Goal: Communication & Community: Answer question/provide support

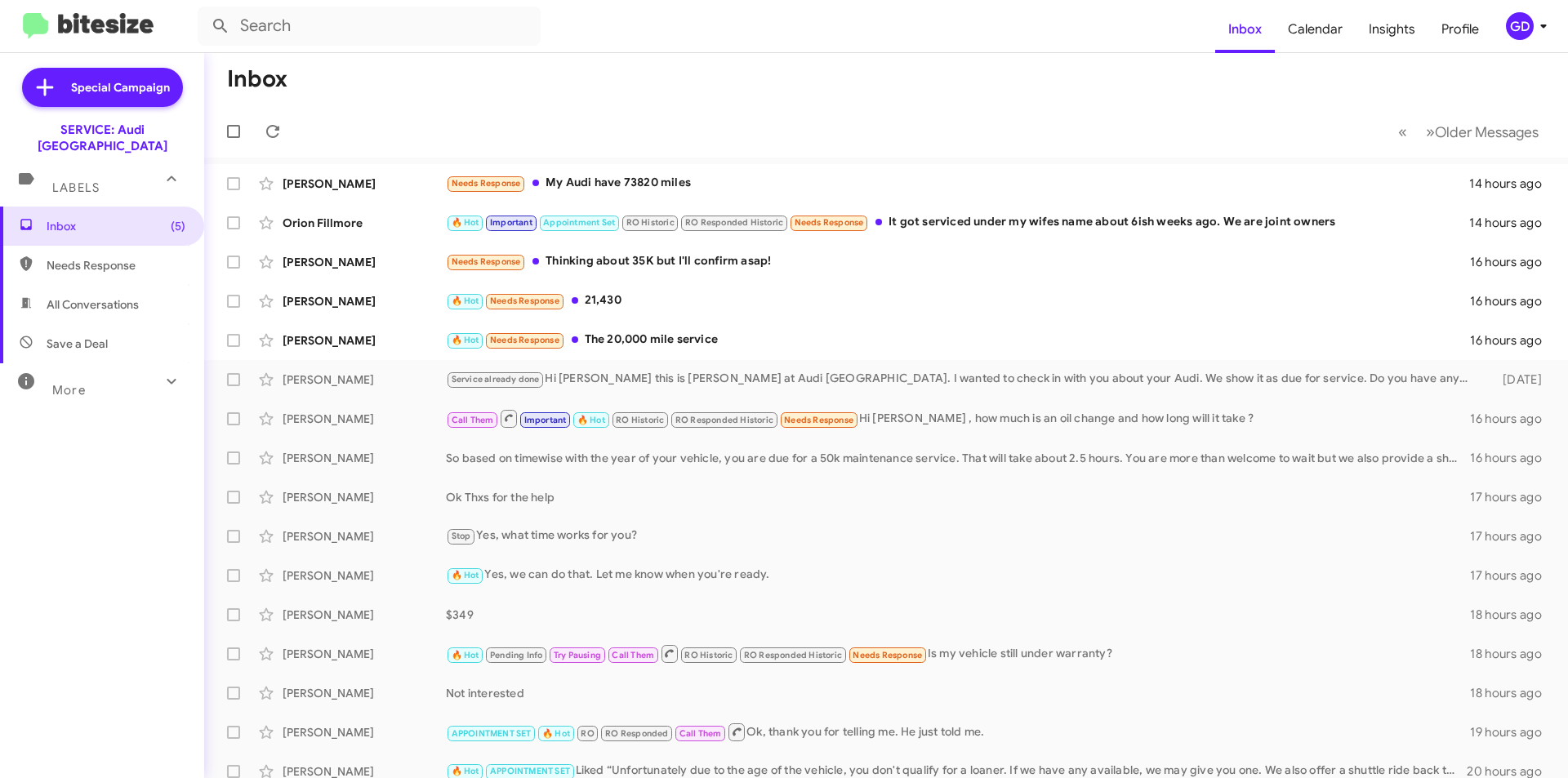
click at [95, 257] on span "Needs Response" at bounding box center [115, 265] width 139 height 16
type input "in:needs-response"
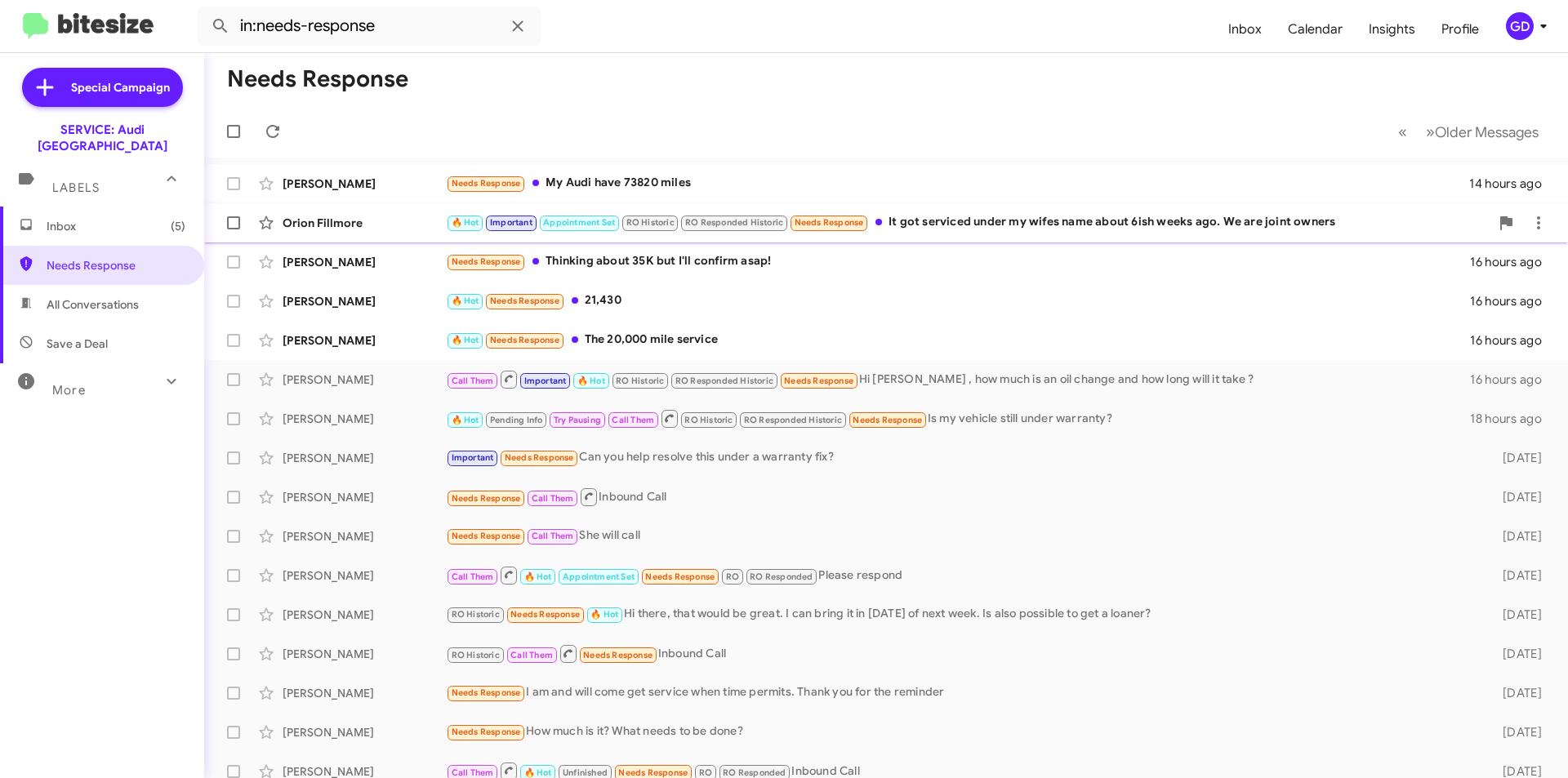
click at [317, 222] on div "Orion Fillmore" at bounding box center [364, 222] width 163 height 16
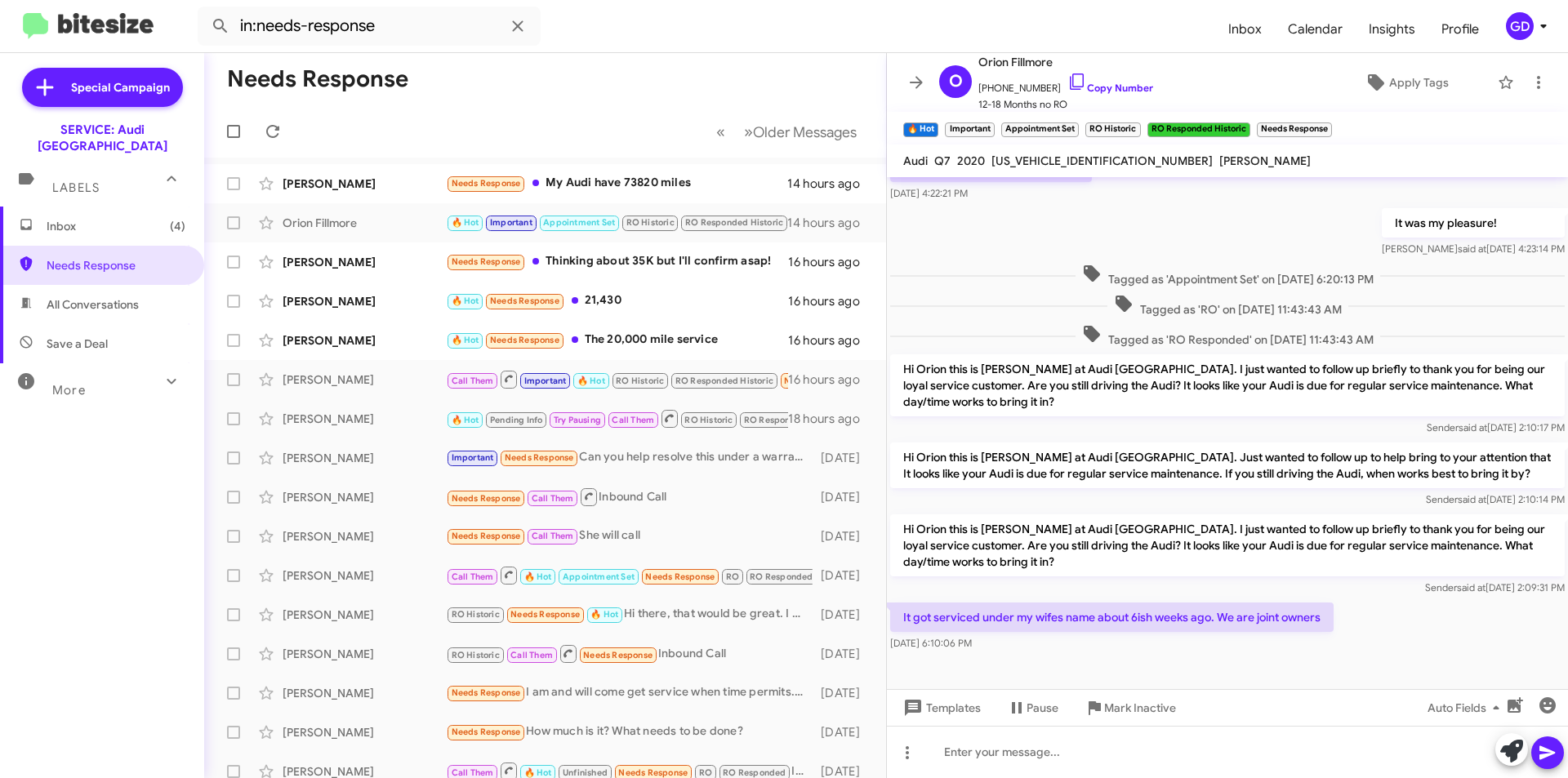
scroll to position [648, 0]
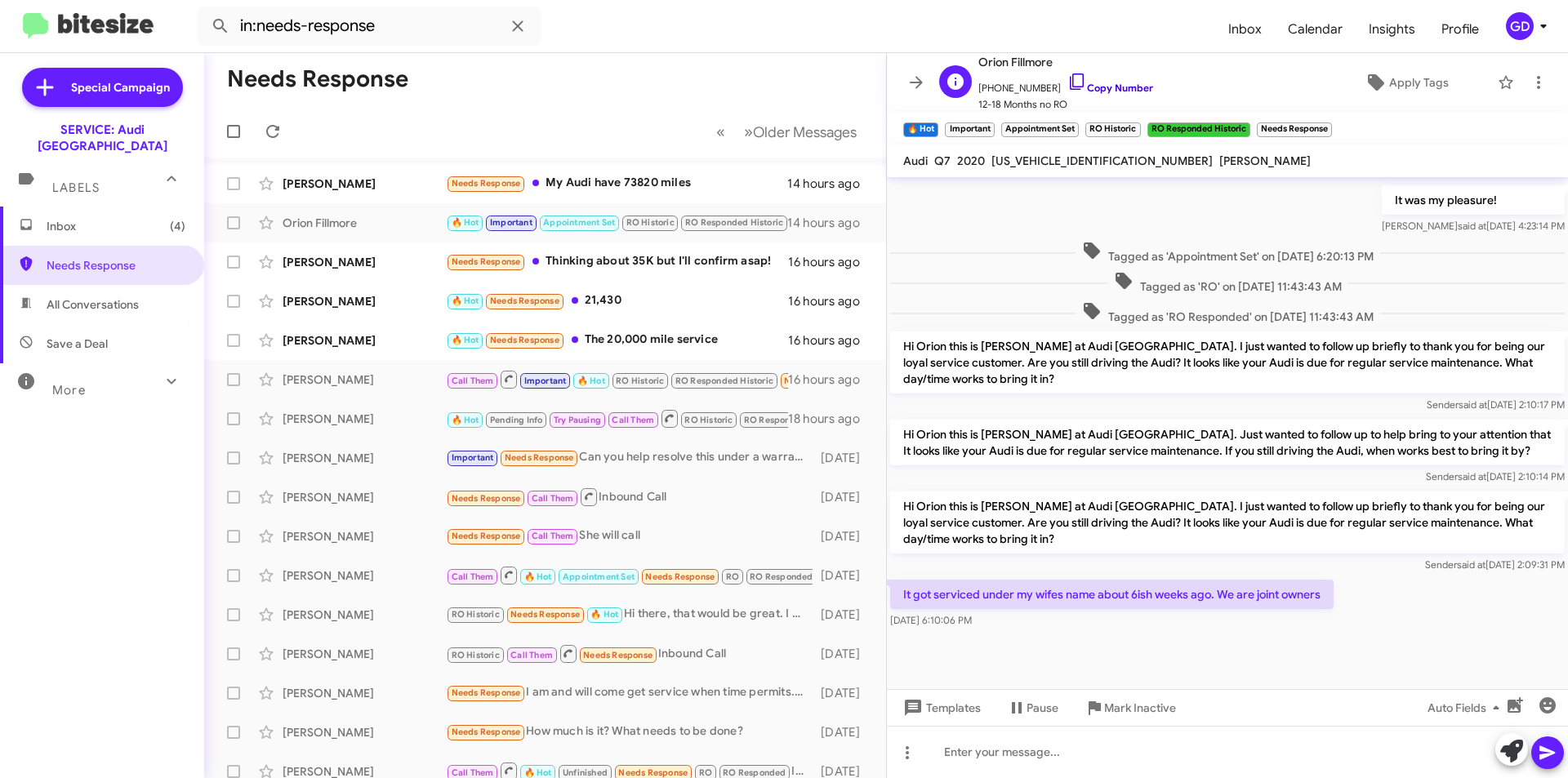
click at [1105, 90] on link "Copy Number" at bounding box center [1110, 87] width 86 height 13
click at [1096, 87] on link "Copy Number" at bounding box center [1110, 87] width 86 height 13
click at [944, 749] on div at bounding box center [1227, 752] width 681 height 52
click at [950, 752] on div at bounding box center [1227, 752] width 681 height 52
paste div
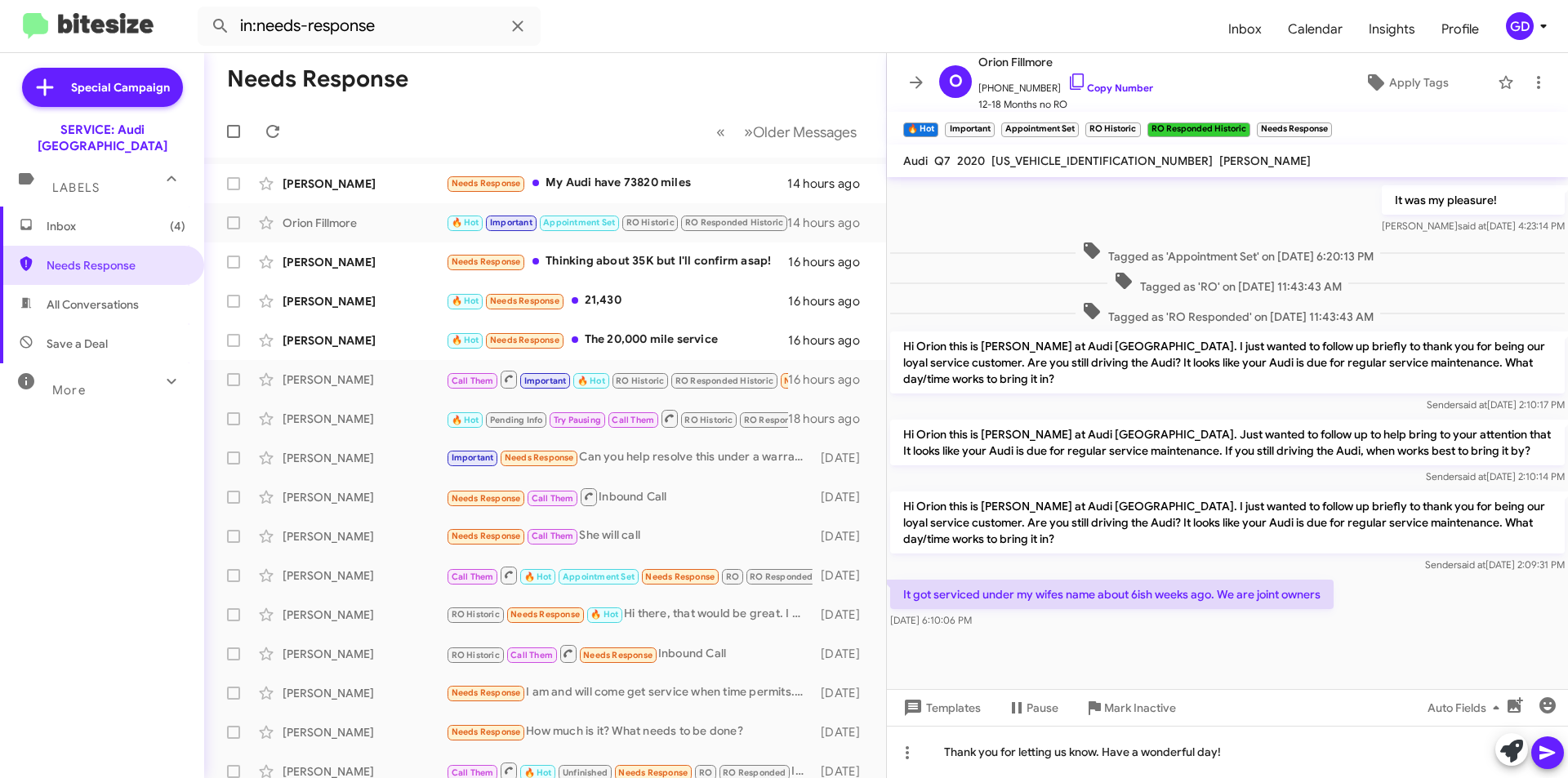
click at [1549, 751] on icon at bounding box center [1547, 753] width 15 height 14
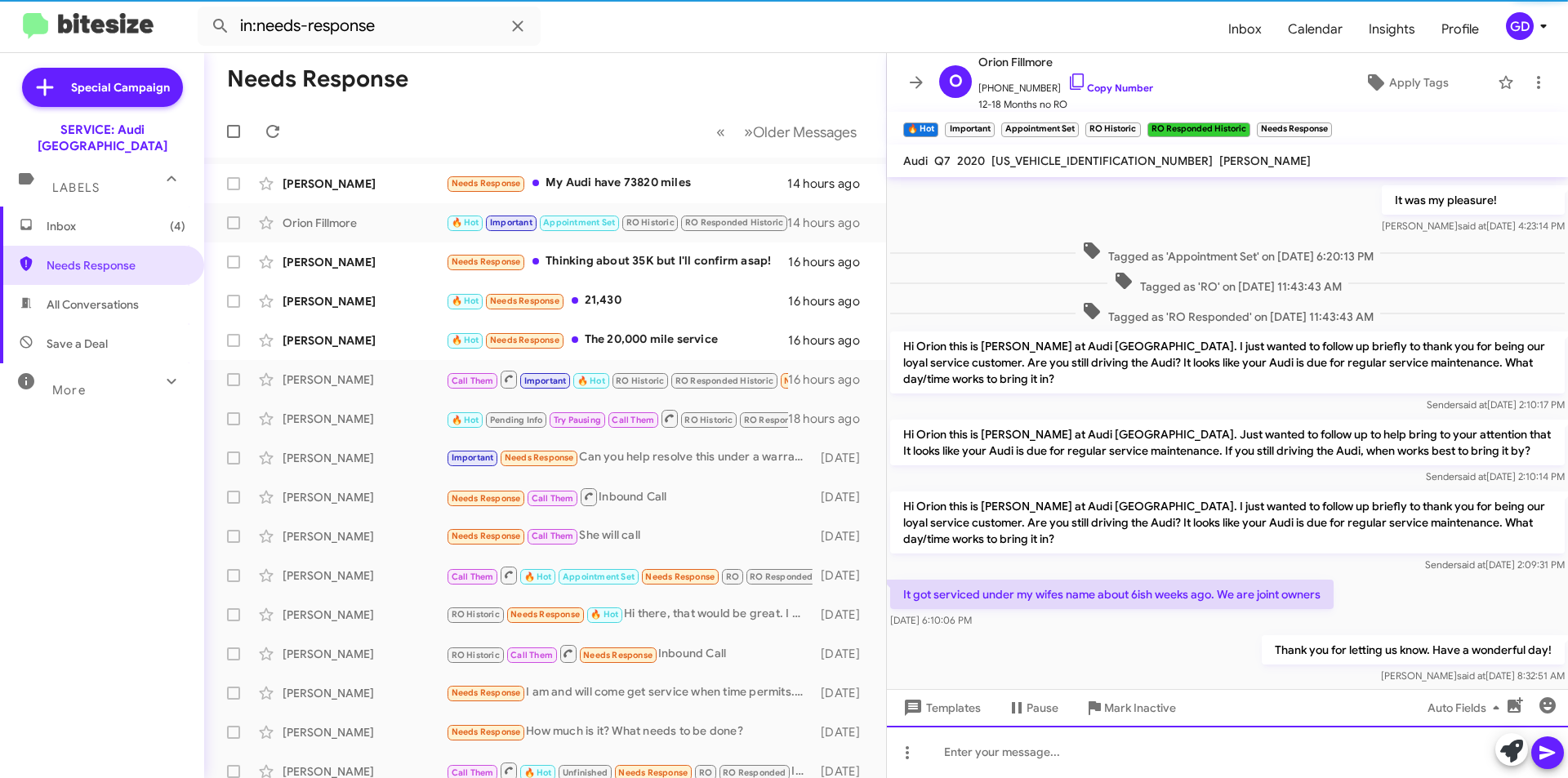
scroll to position [0, 0]
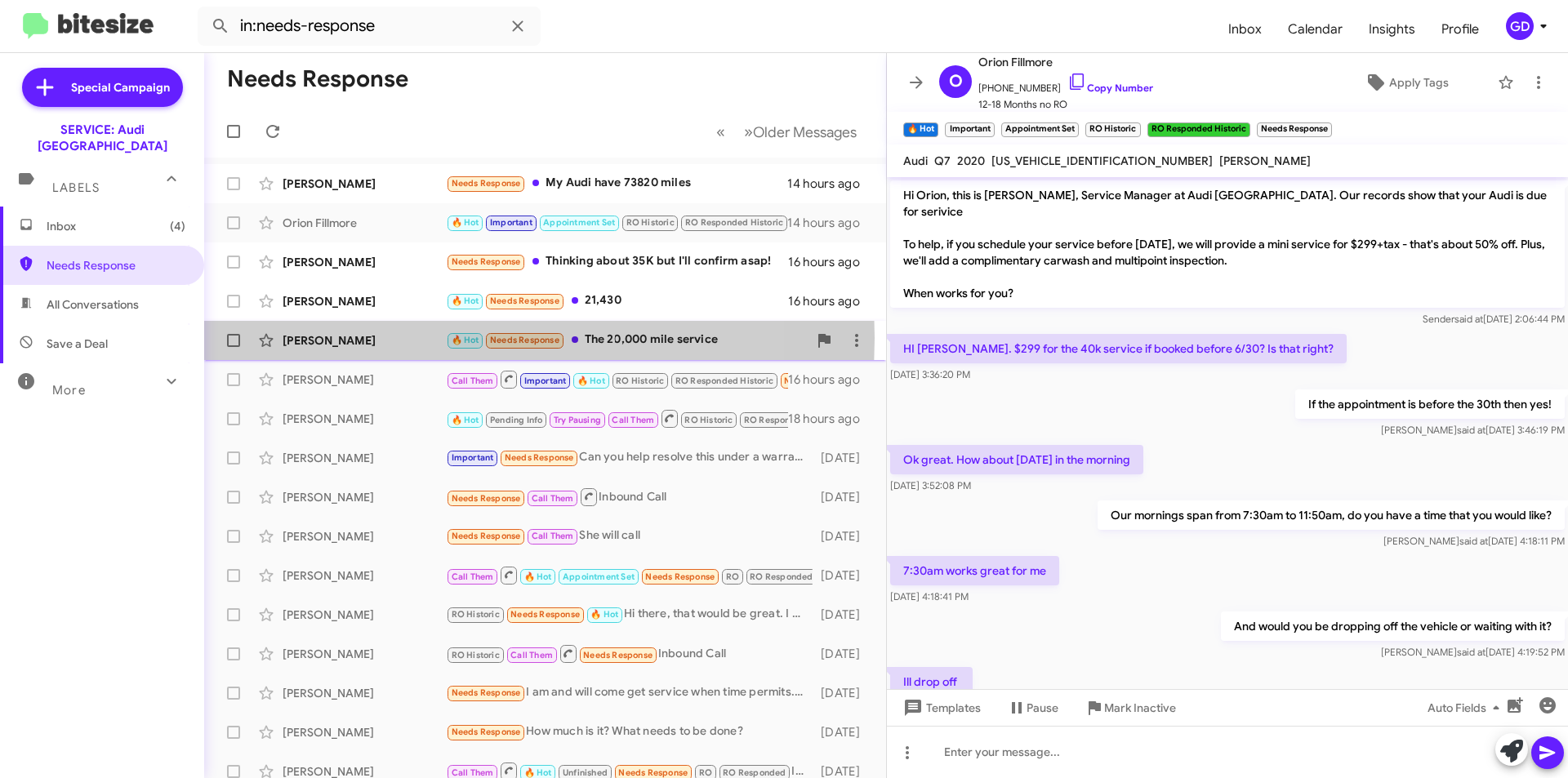
click at [310, 339] on div "[PERSON_NAME]" at bounding box center [364, 340] width 163 height 16
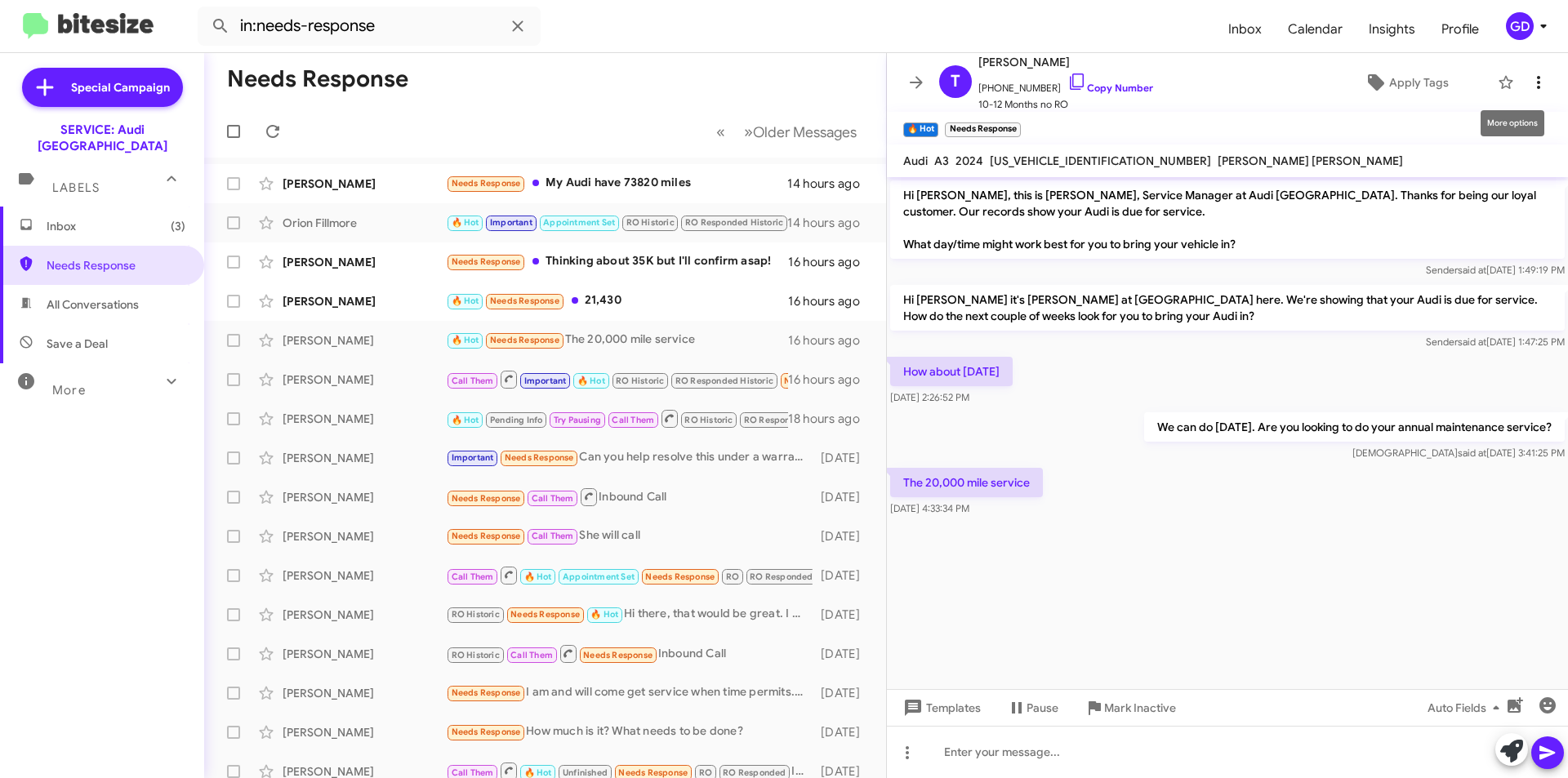
click at [1528, 73] on icon at bounding box center [1538, 82] width 19 height 19
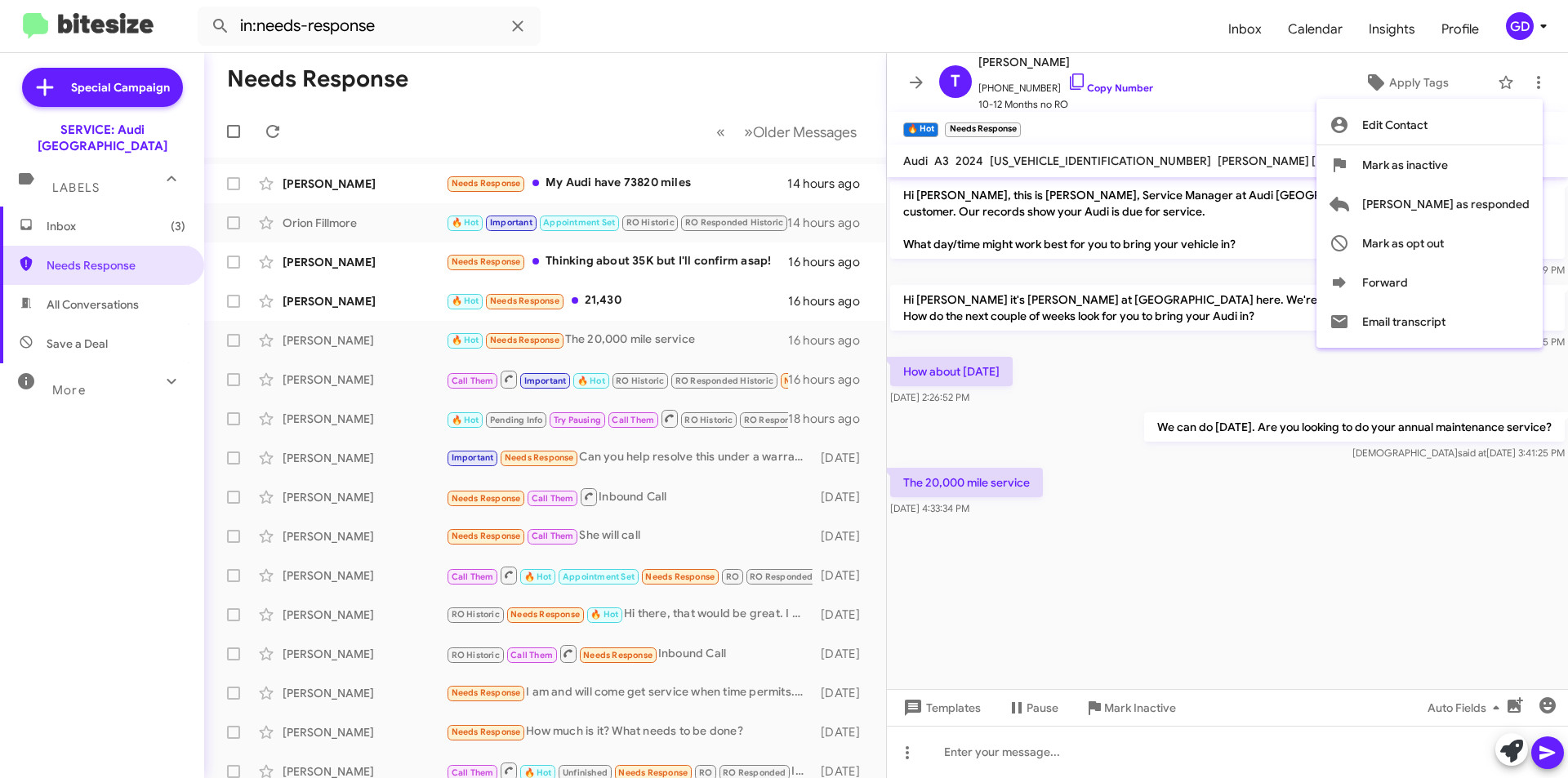
click at [1520, 22] on div at bounding box center [784, 389] width 1568 height 778
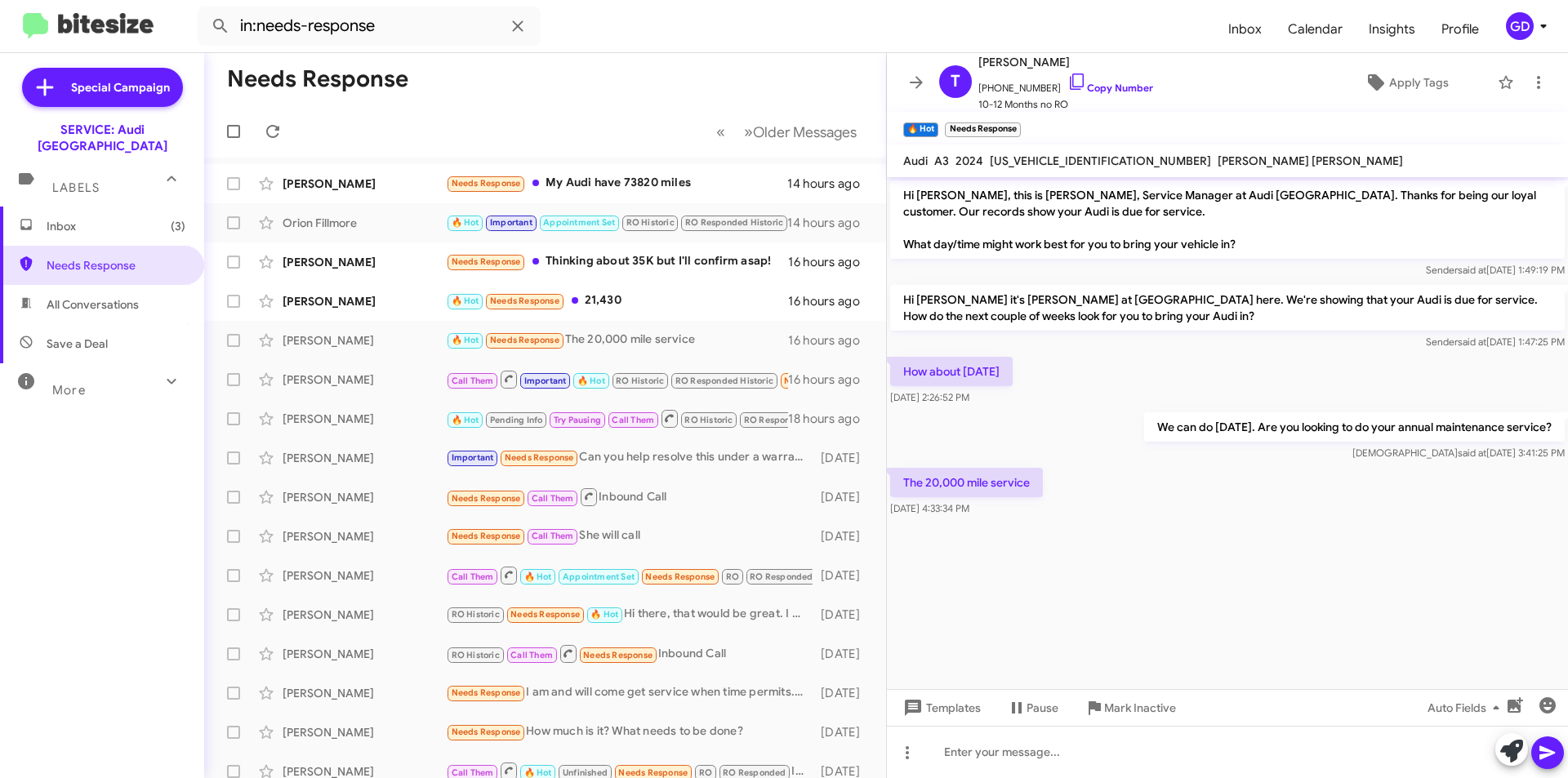
click at [1520, 22] on div "GD" at bounding box center [1519, 26] width 28 height 28
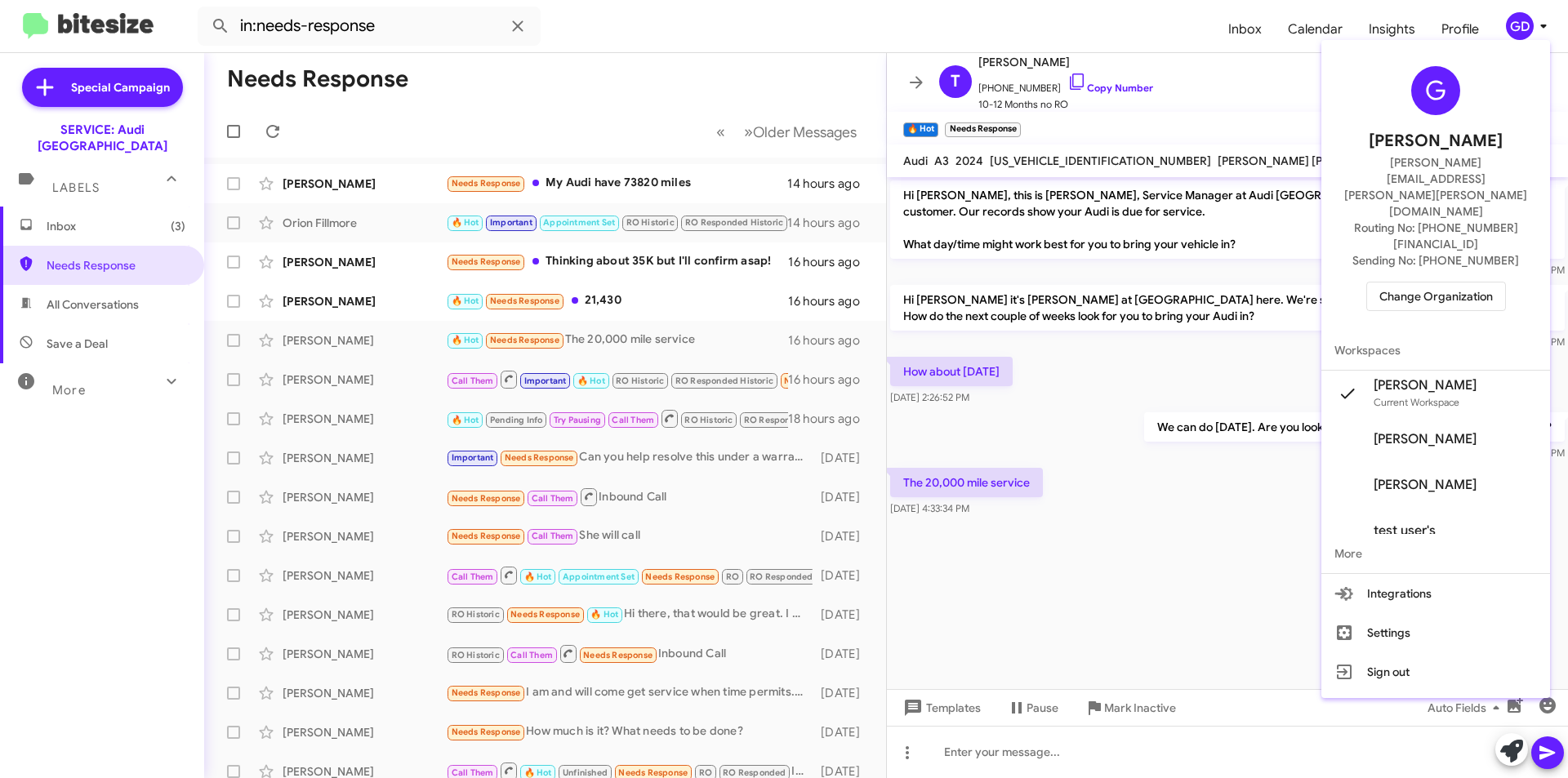
click at [1443, 283] on span "Change Organization" at bounding box center [1436, 296] width 114 height 28
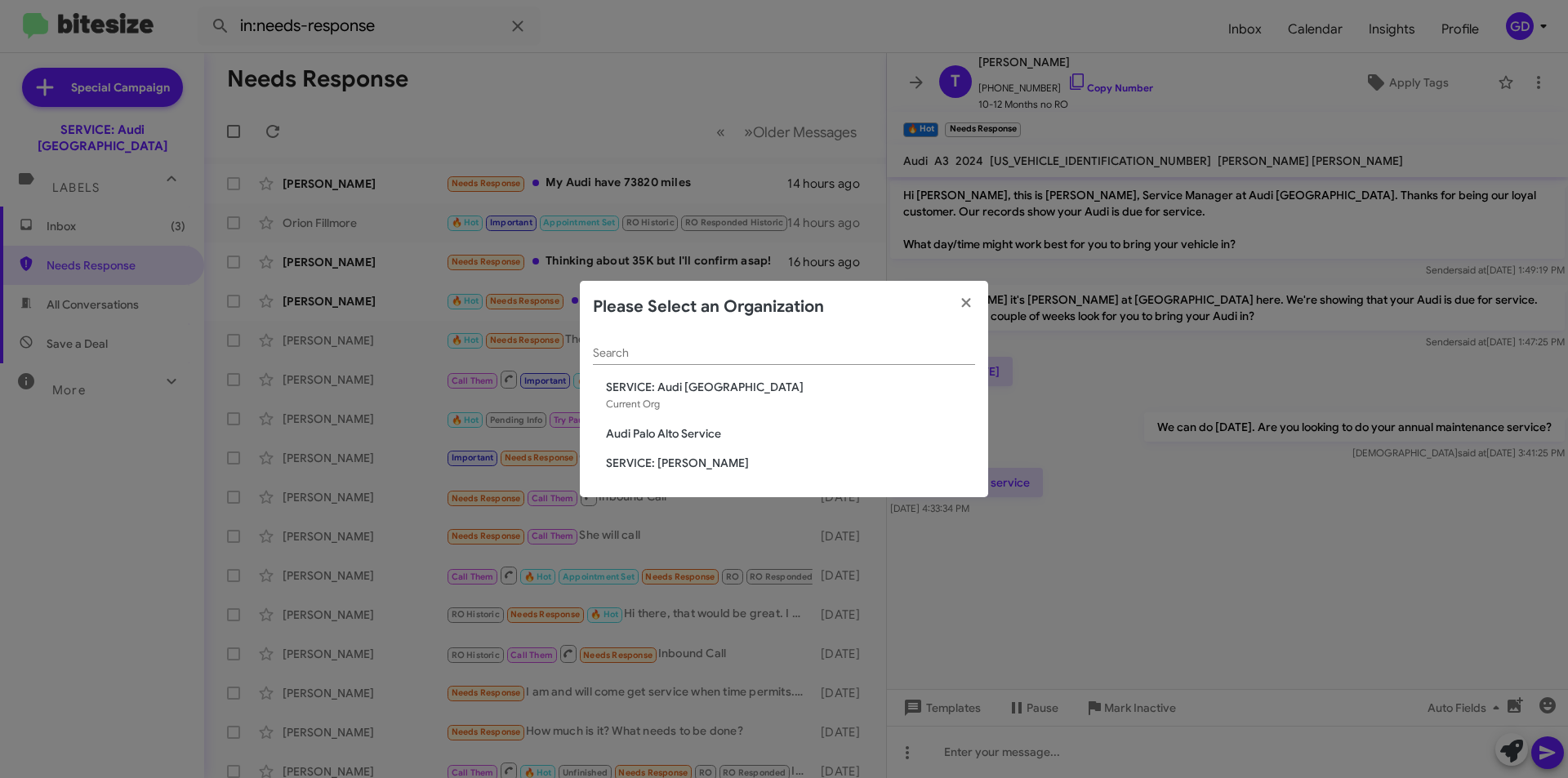
click at [671, 430] on span "Audi Palo Alto Service" at bounding box center [790, 433] width 369 height 16
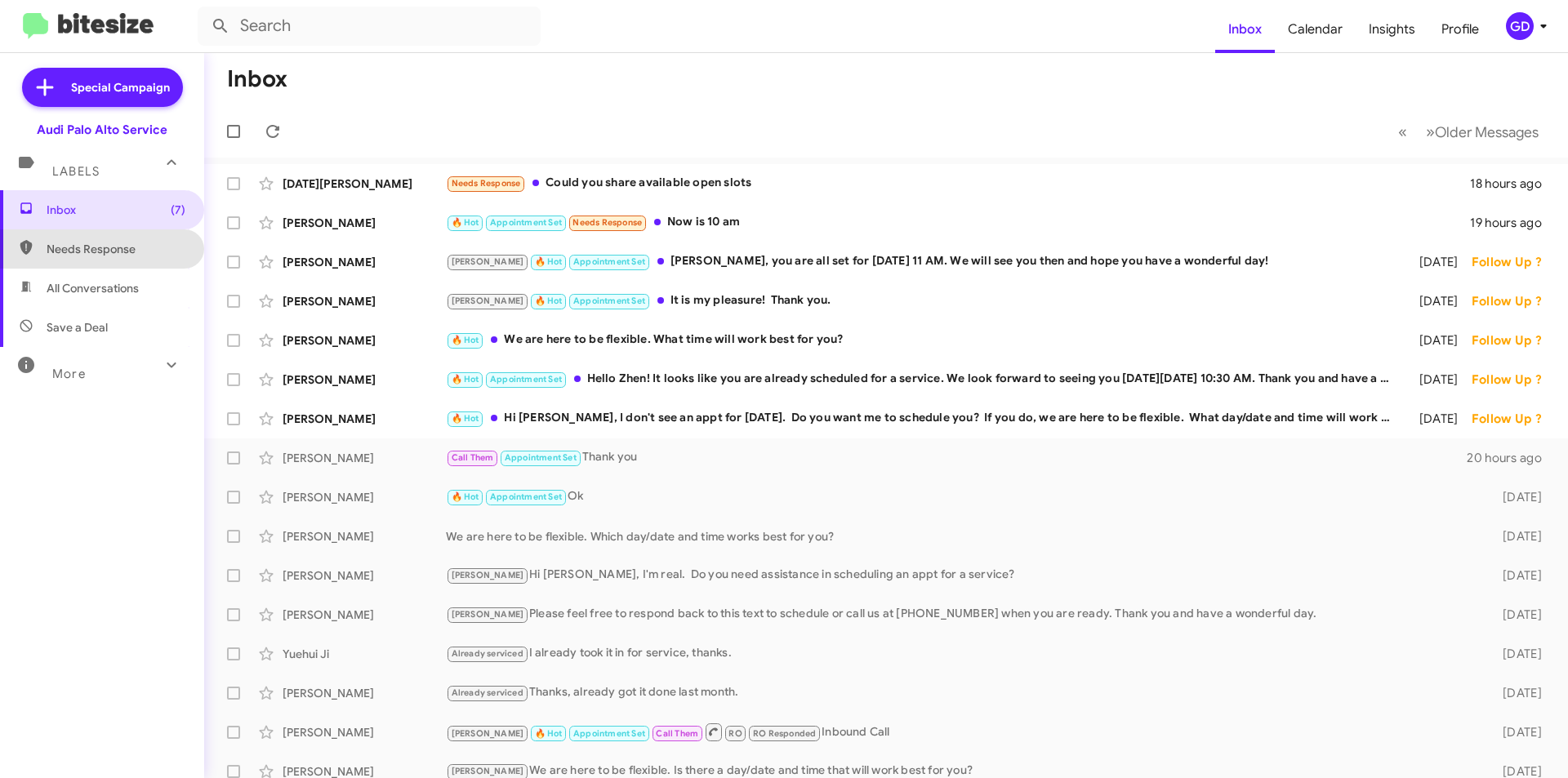
click at [101, 251] on span "Needs Response" at bounding box center [115, 248] width 139 height 16
type input "in:needs-response"
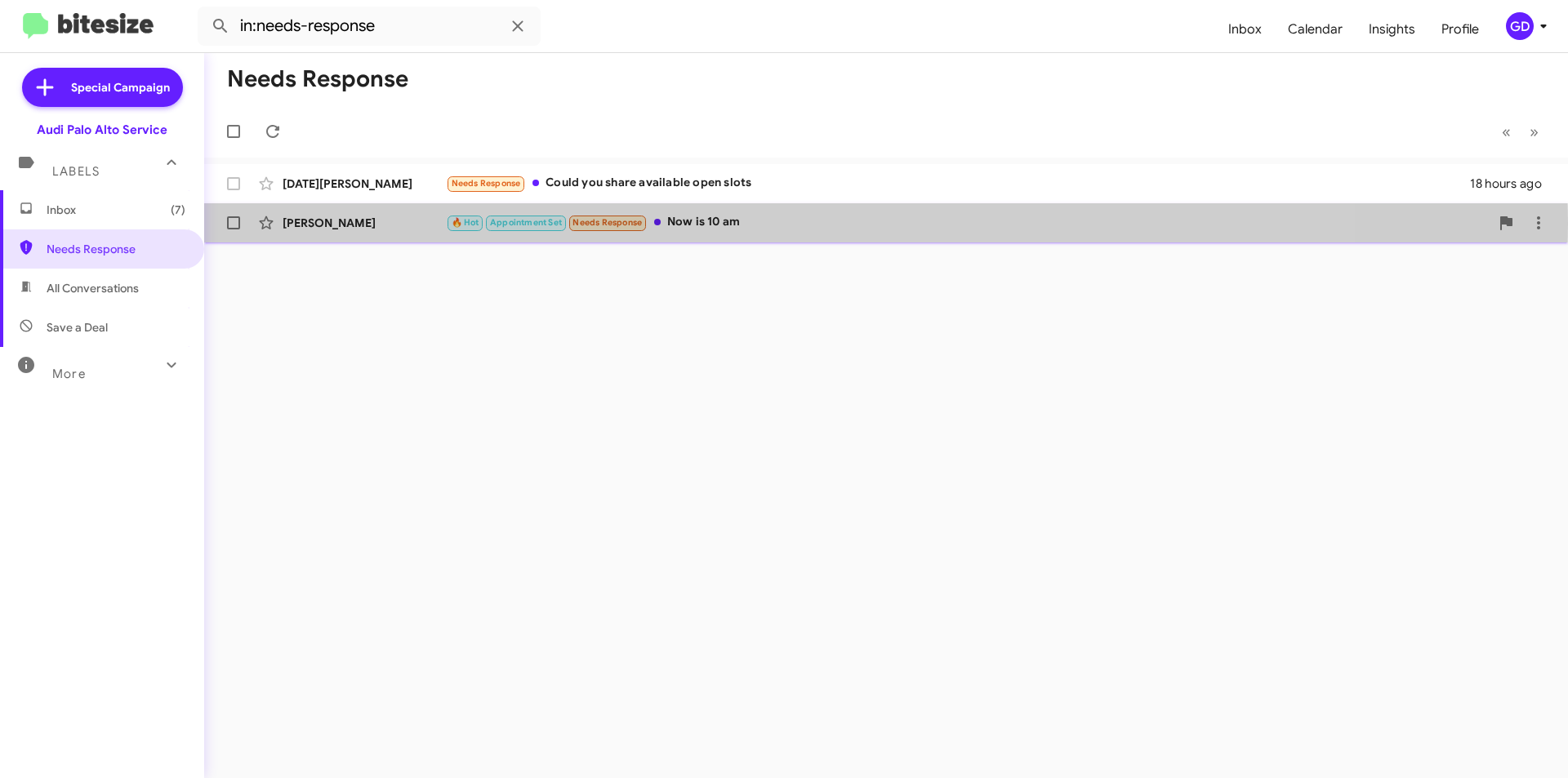
click at [320, 224] on div "Houxiao Han" at bounding box center [364, 222] width 163 height 16
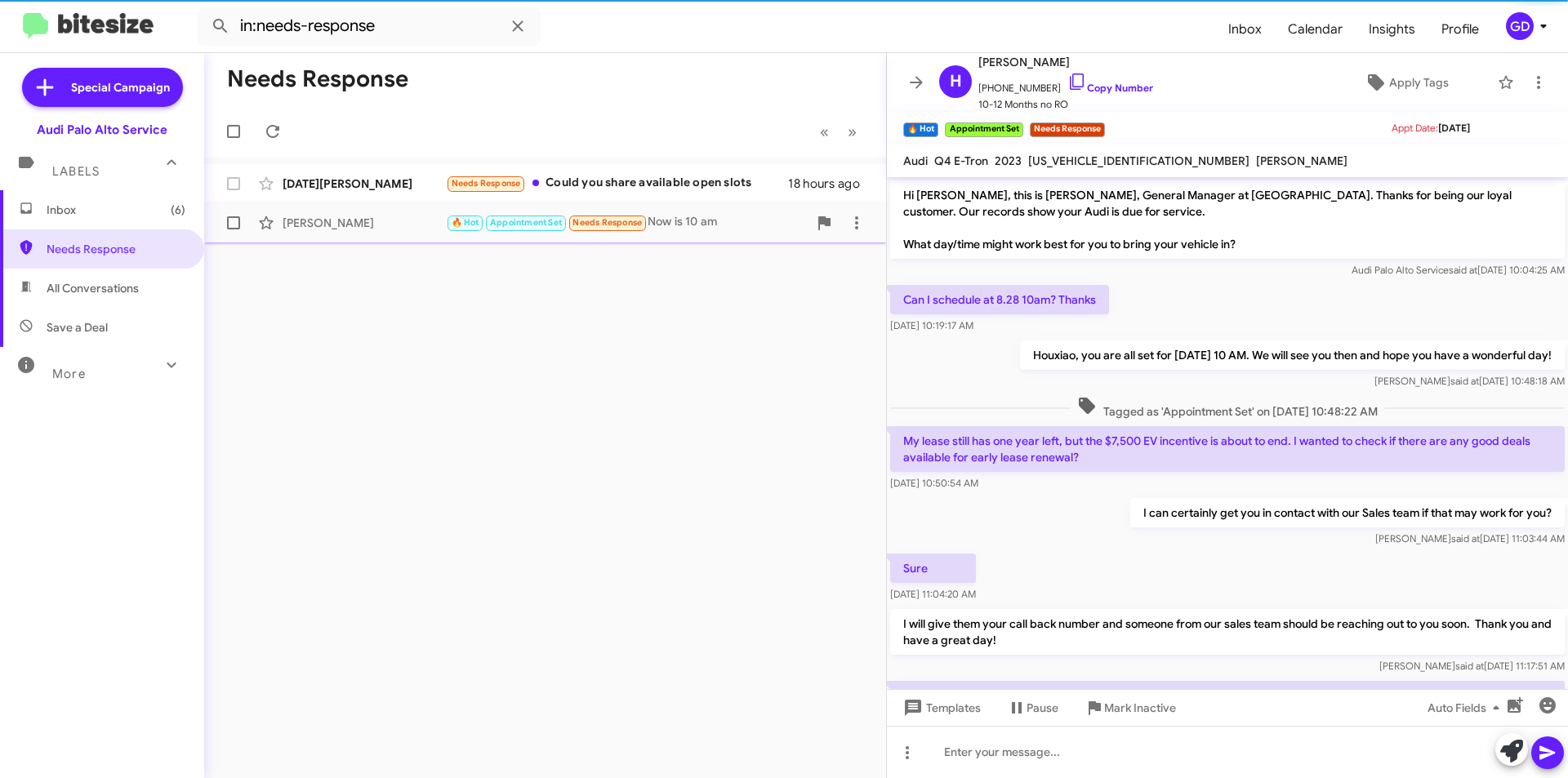
scroll to position [423, 0]
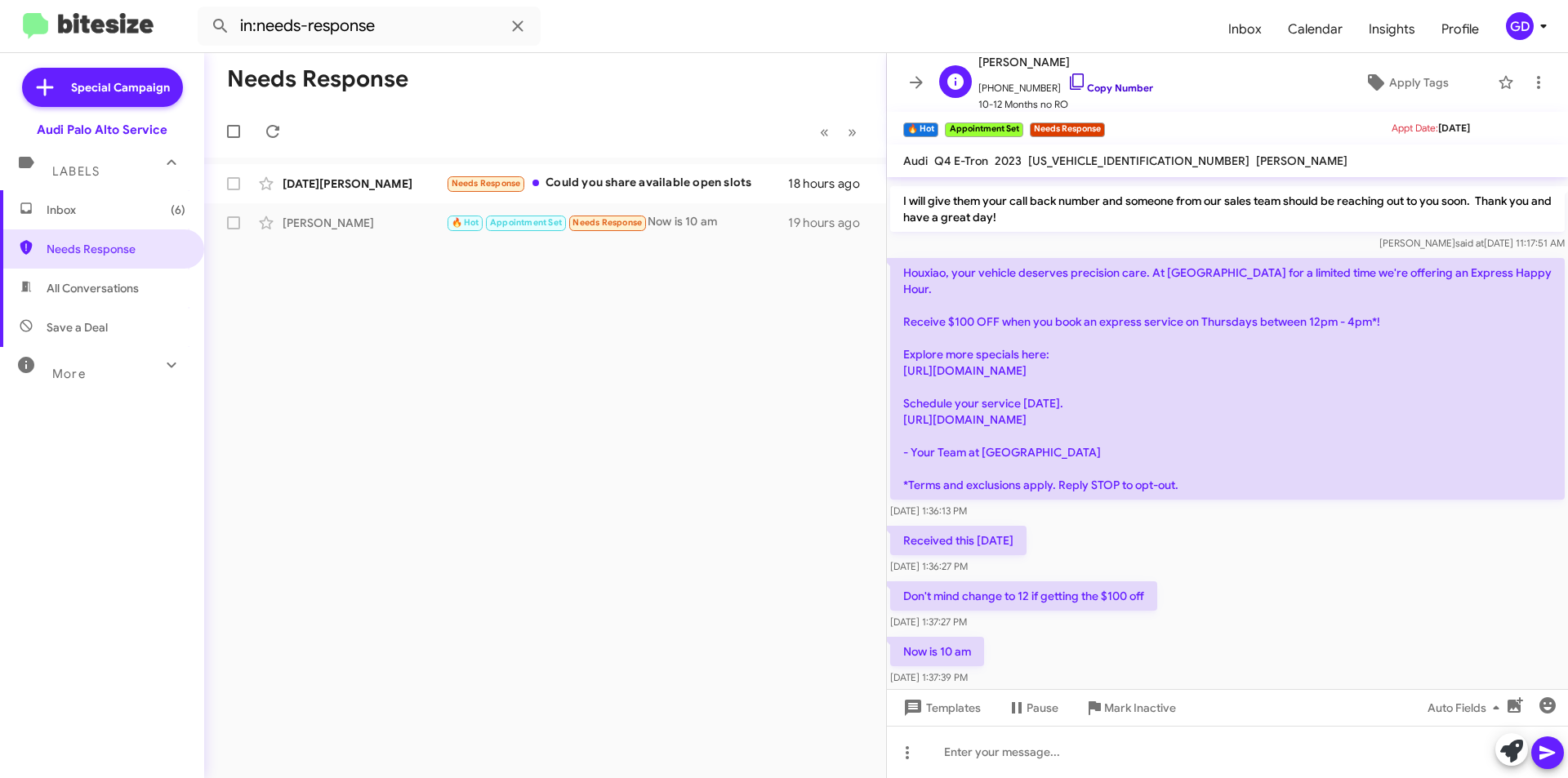
click at [1105, 87] on link "Copy Number" at bounding box center [1110, 87] width 86 height 13
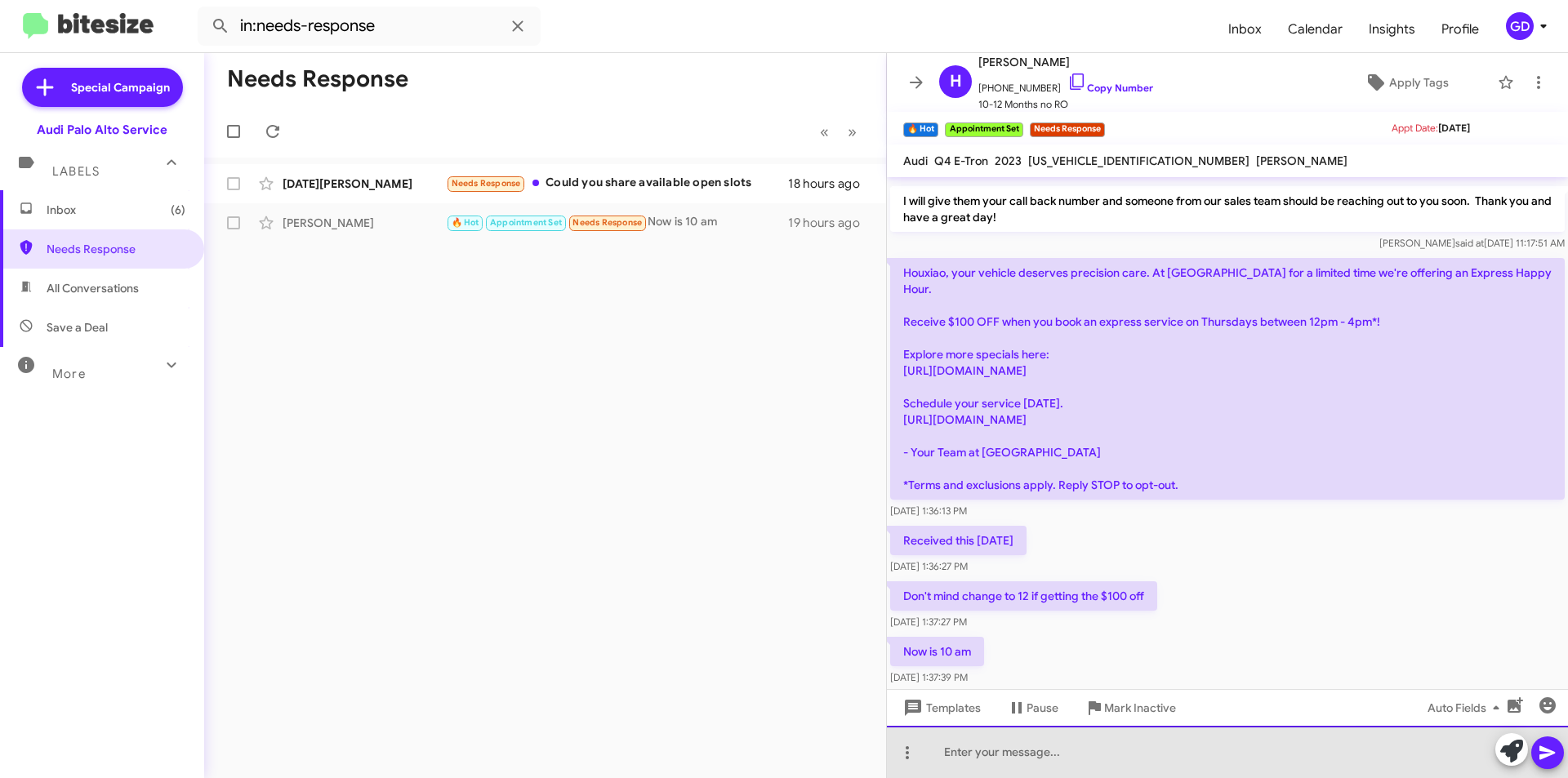
click at [943, 751] on div at bounding box center [1227, 752] width 681 height 52
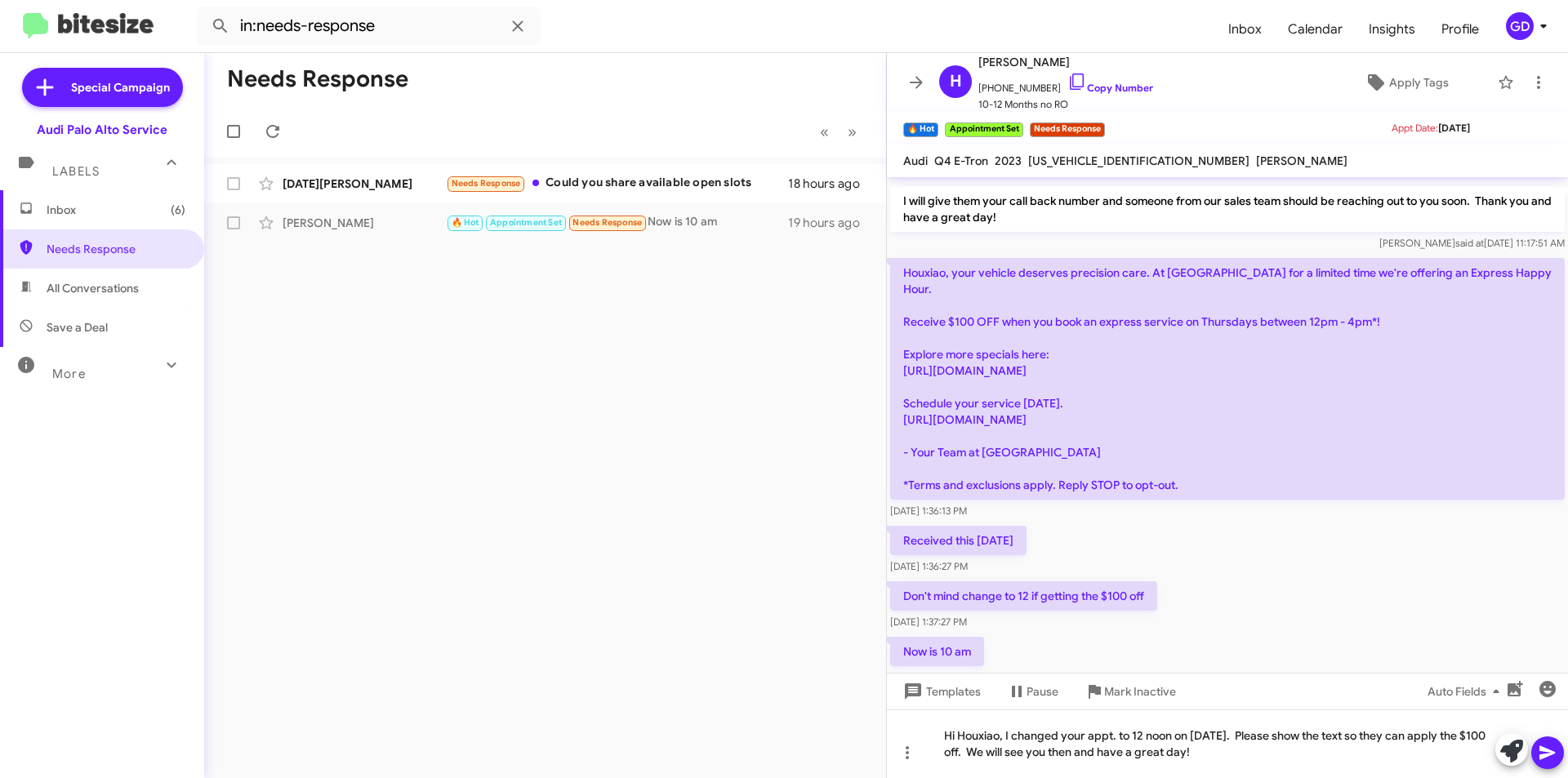
click at [1543, 757] on icon at bounding box center [1547, 753] width 15 height 14
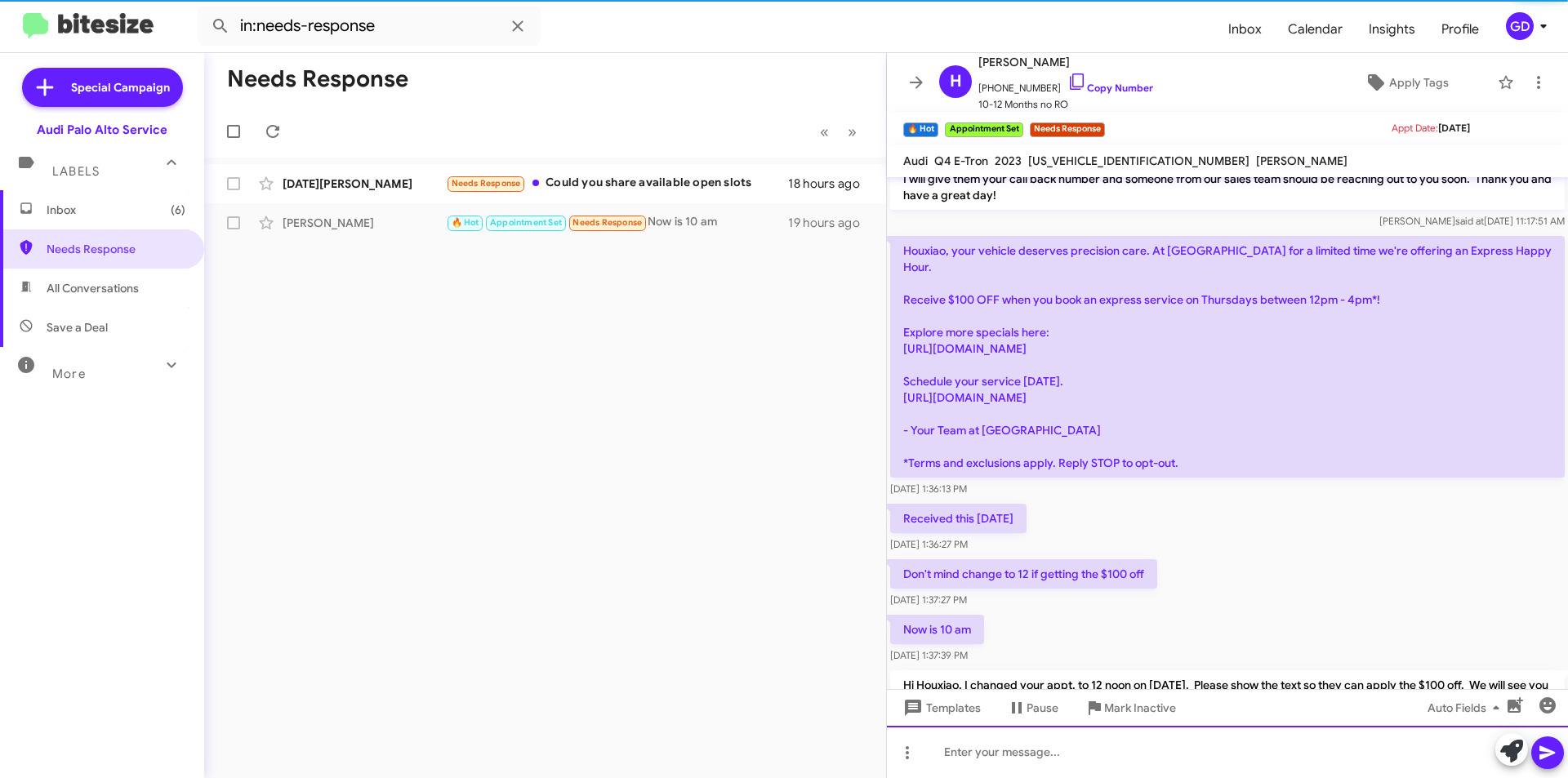
scroll to position [532, 0]
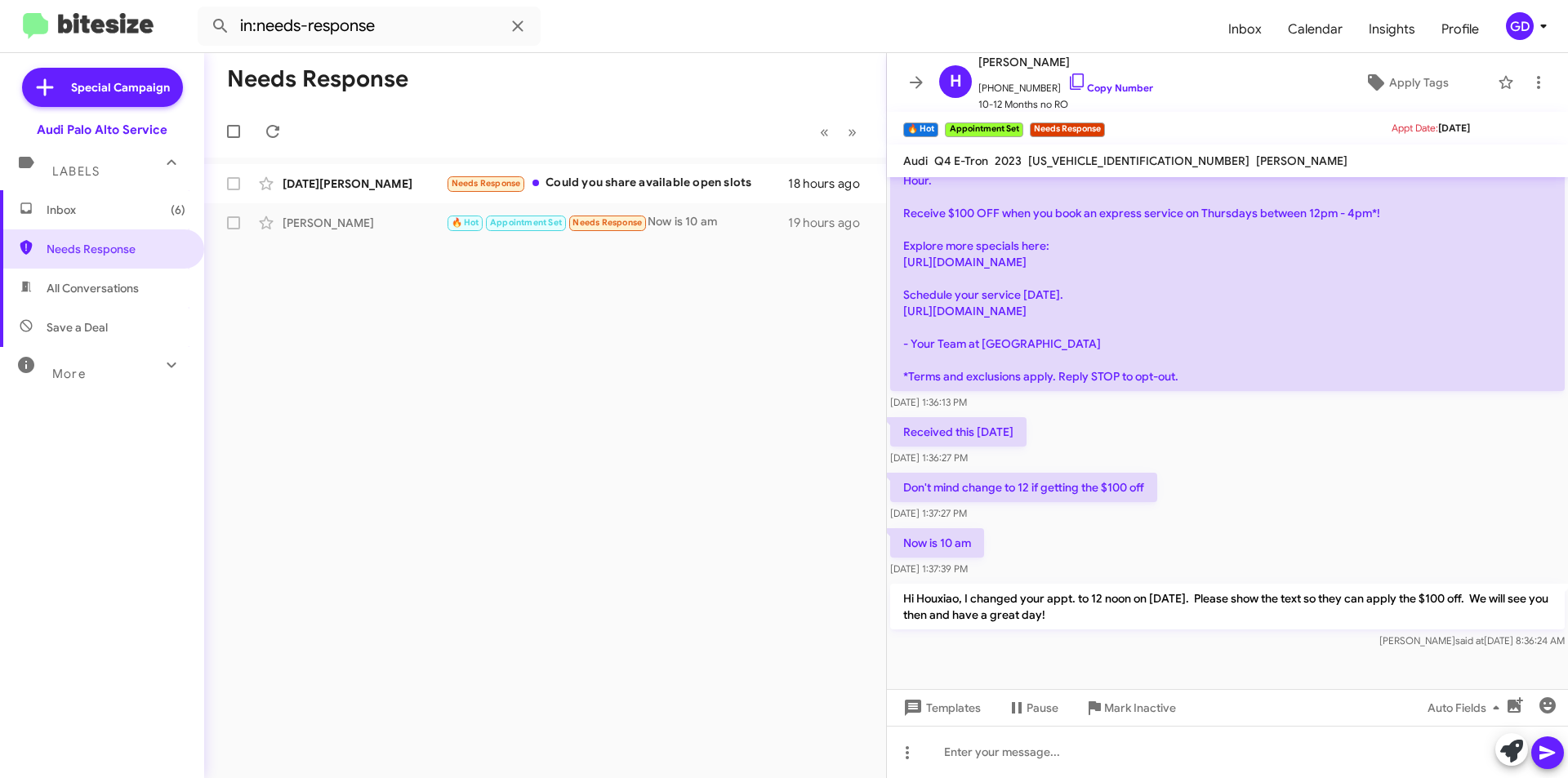
drag, startPoint x: 741, startPoint y: 386, endPoint x: 720, endPoint y: 393, distance: 22.1
click at [738, 386] on div "Needs Response « Previous » Next Kartik Perisetla Needs Response Could you shar…" at bounding box center [545, 415] width 682 height 725
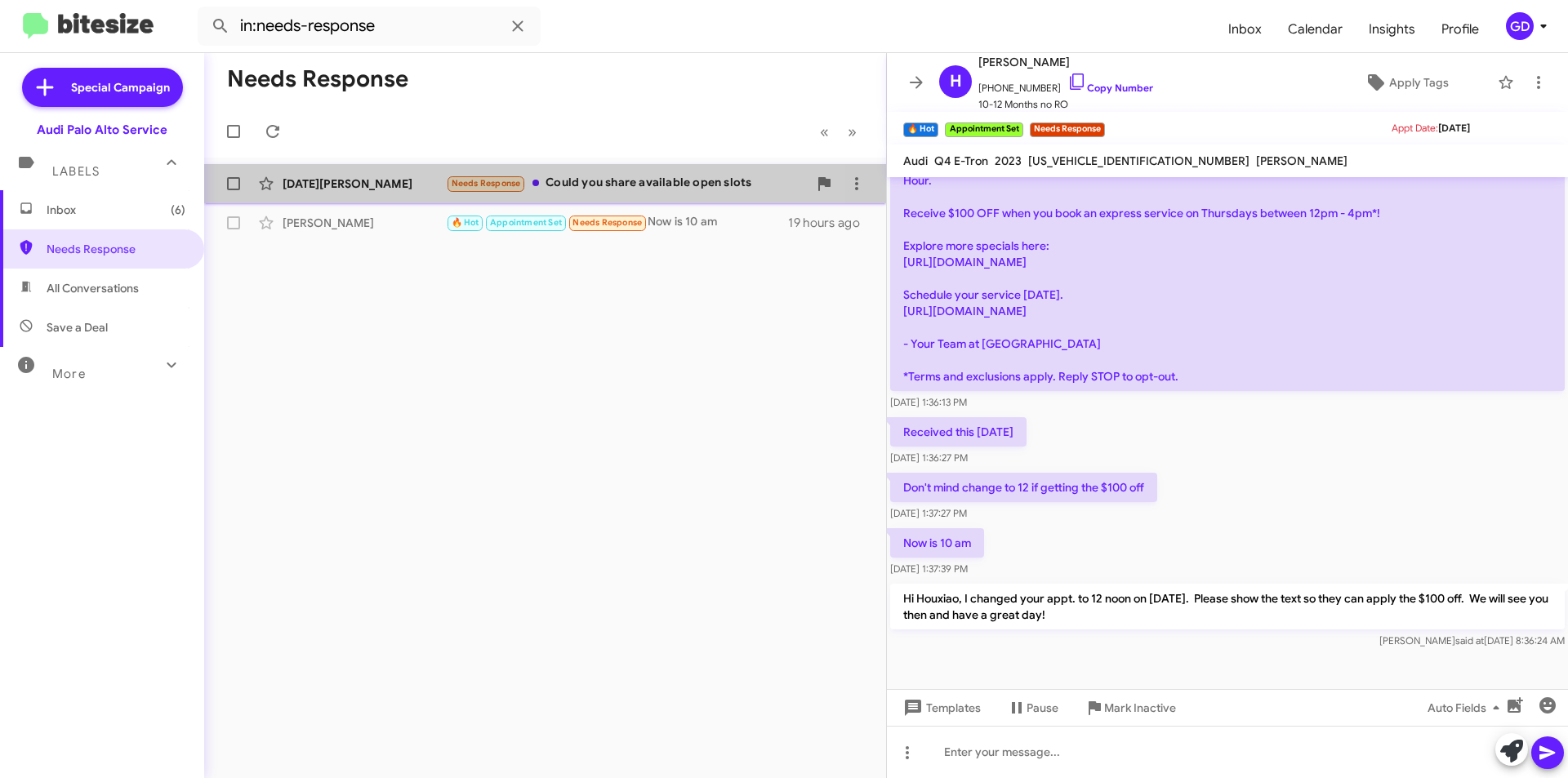
click at [347, 187] on div "Kartik Perisetla" at bounding box center [364, 183] width 163 height 16
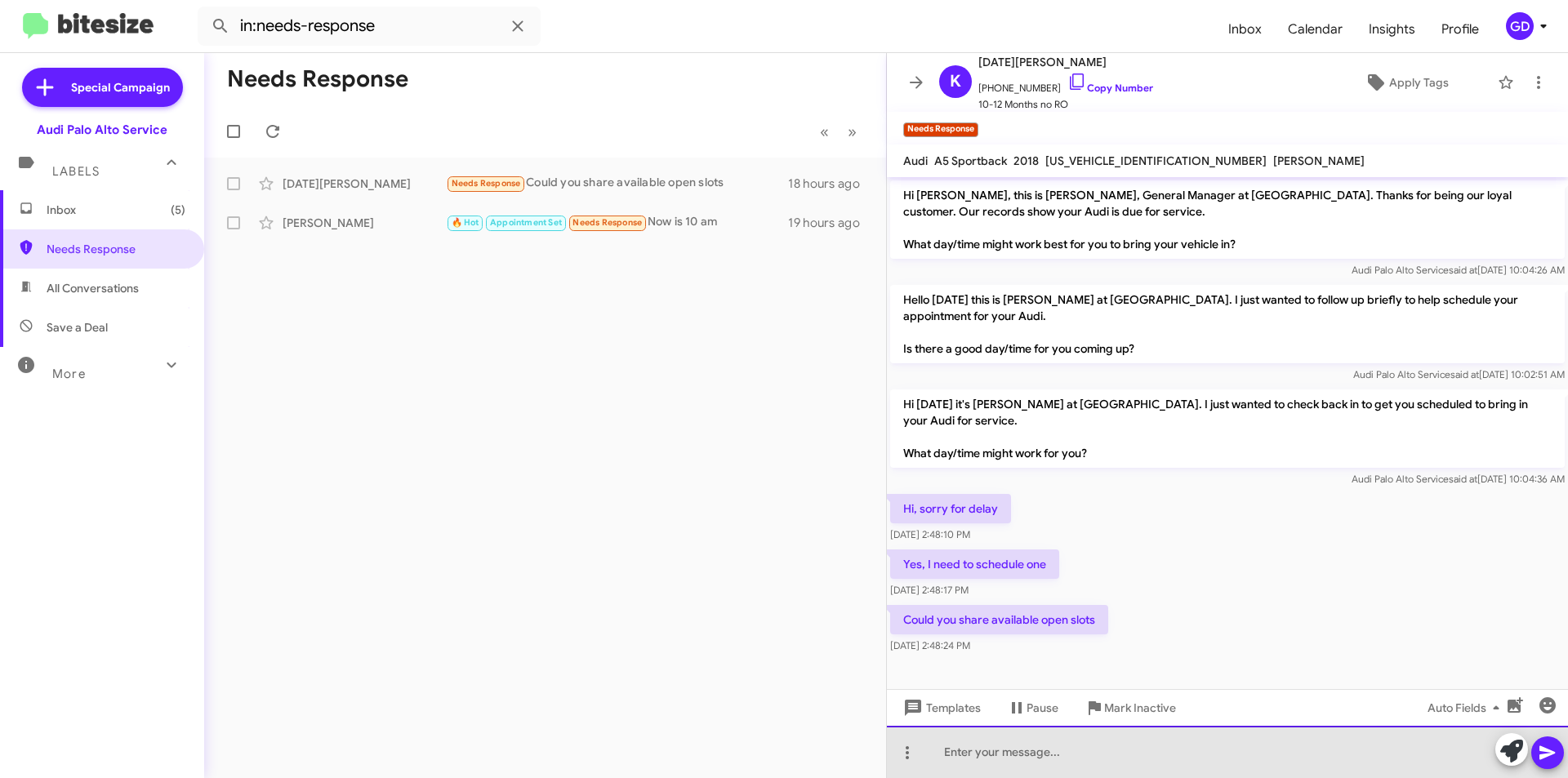
click at [954, 752] on div at bounding box center [1227, 752] width 681 height 52
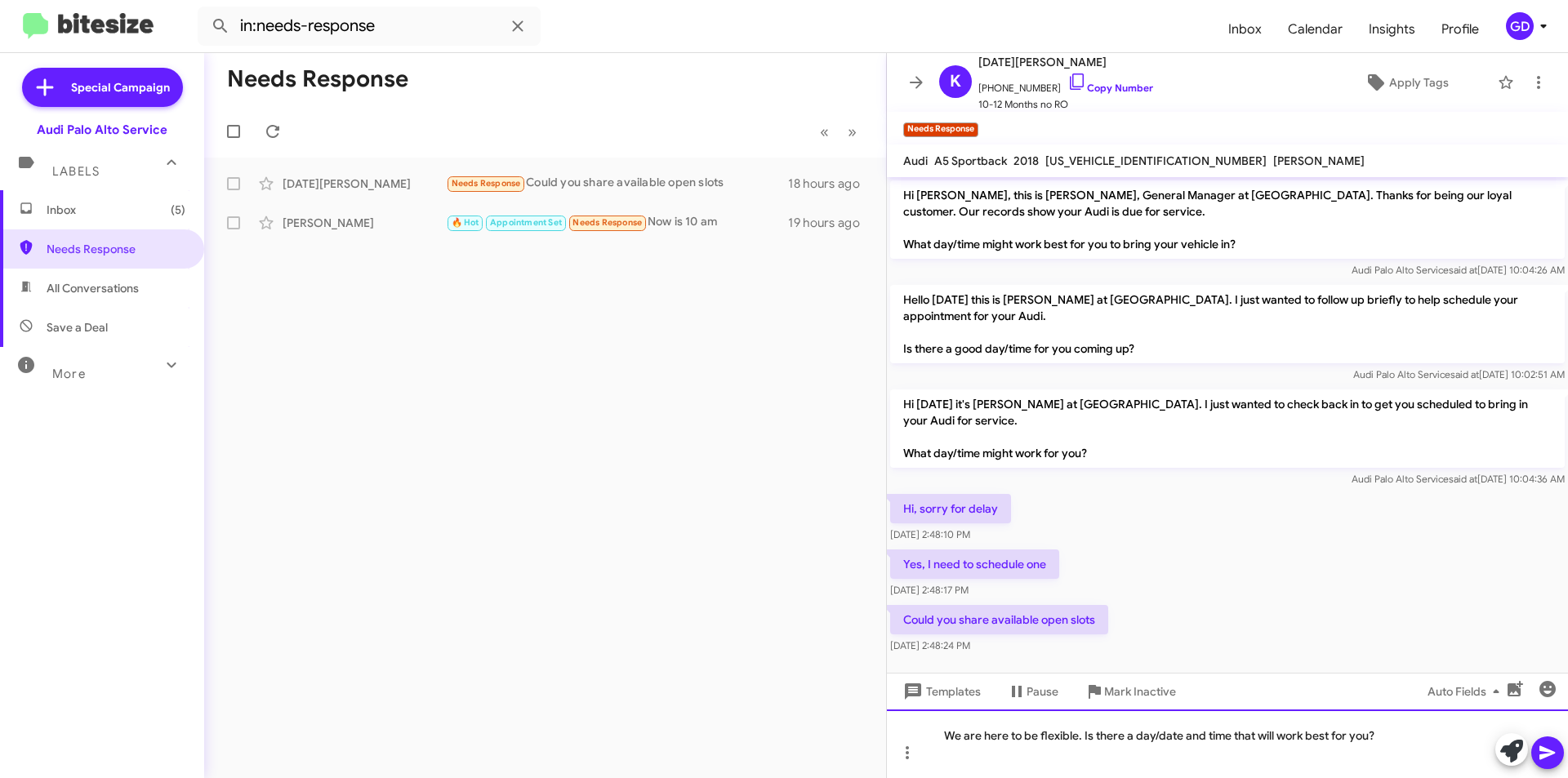
click at [941, 735] on div "We are here to be flexible. Is there a day/date and time that will work best fo…" at bounding box center [1227, 744] width 681 height 69
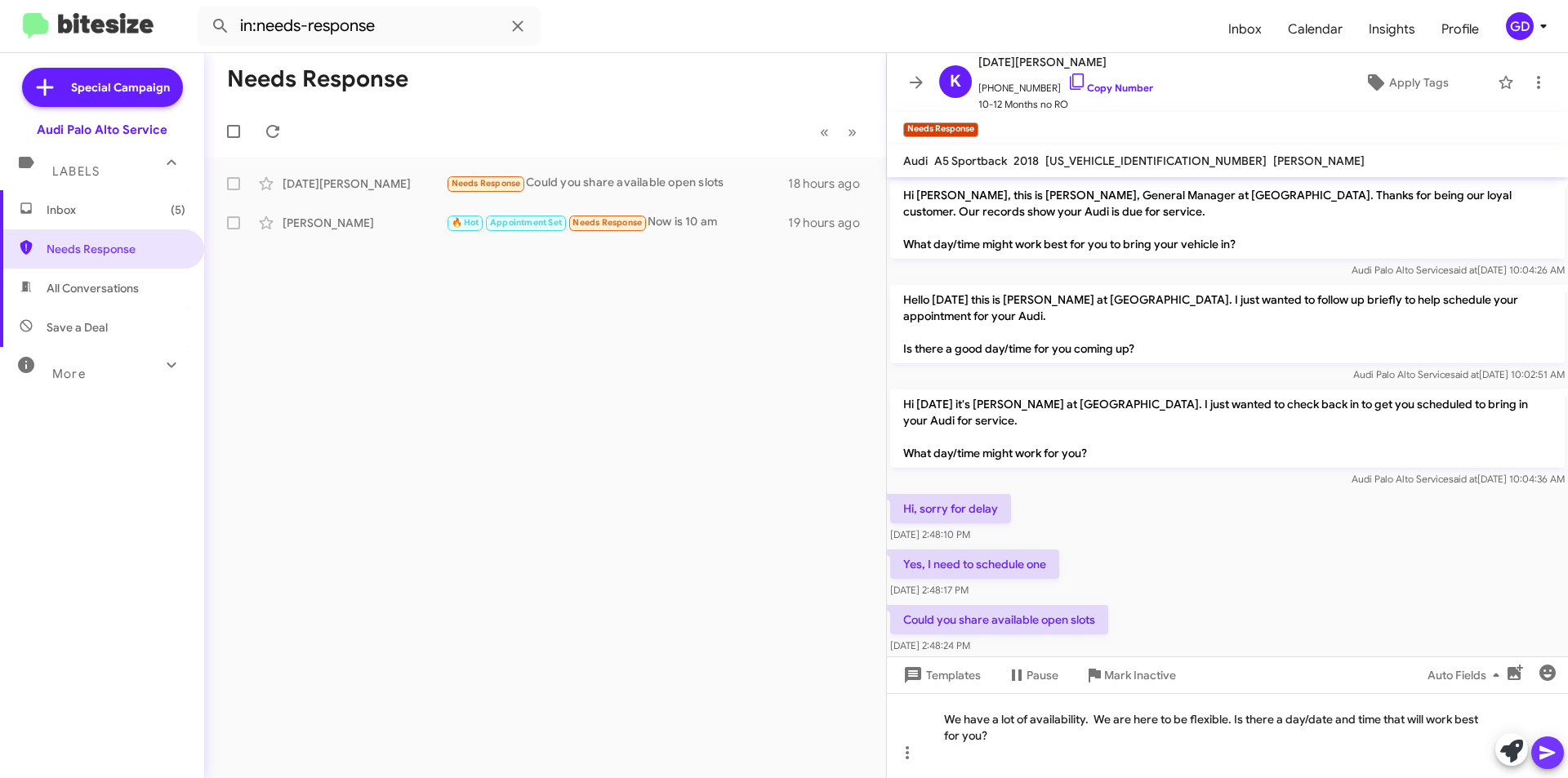
click at [1552, 754] on icon at bounding box center [1547, 753] width 15 height 14
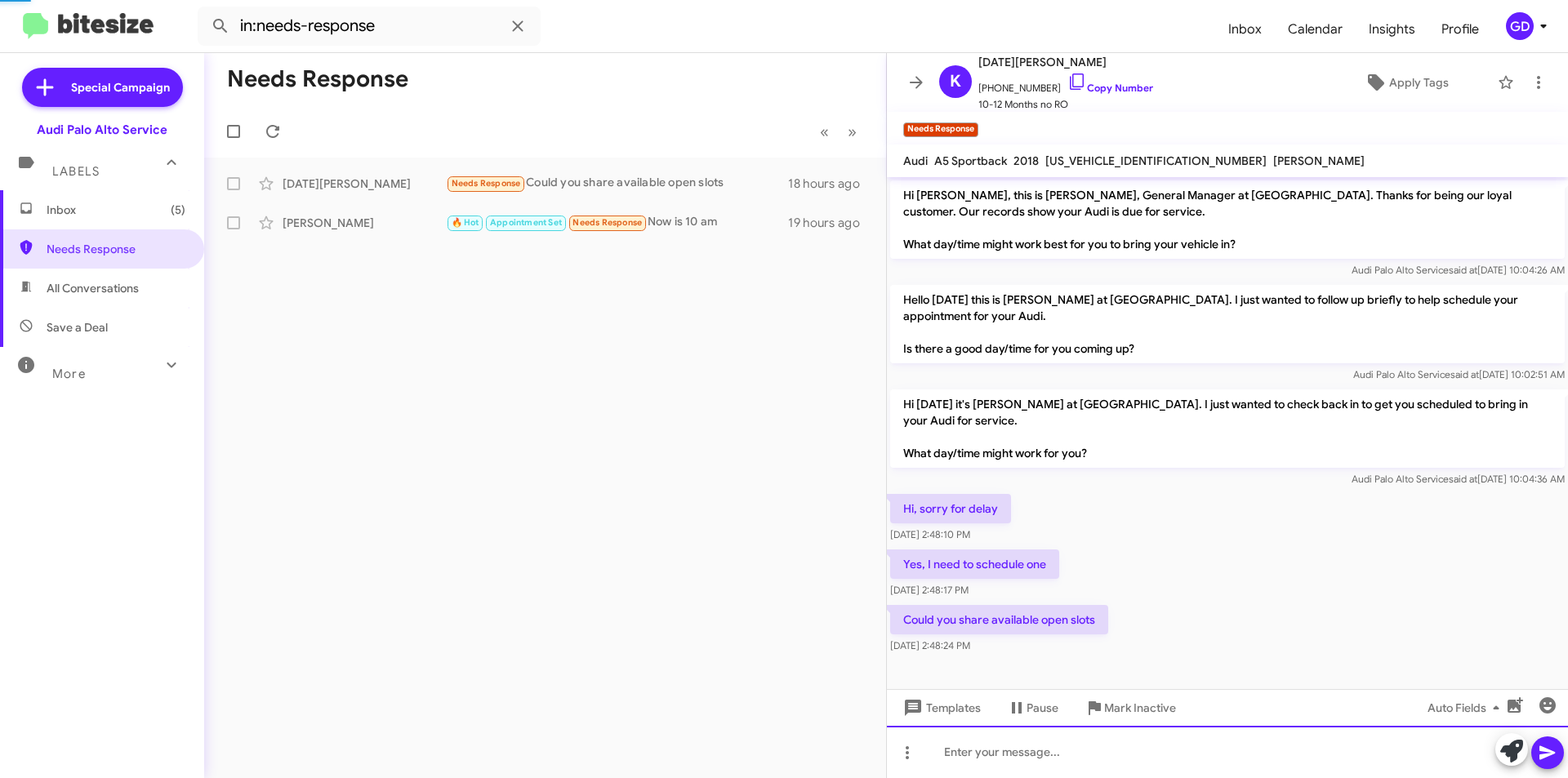
scroll to position [52, 0]
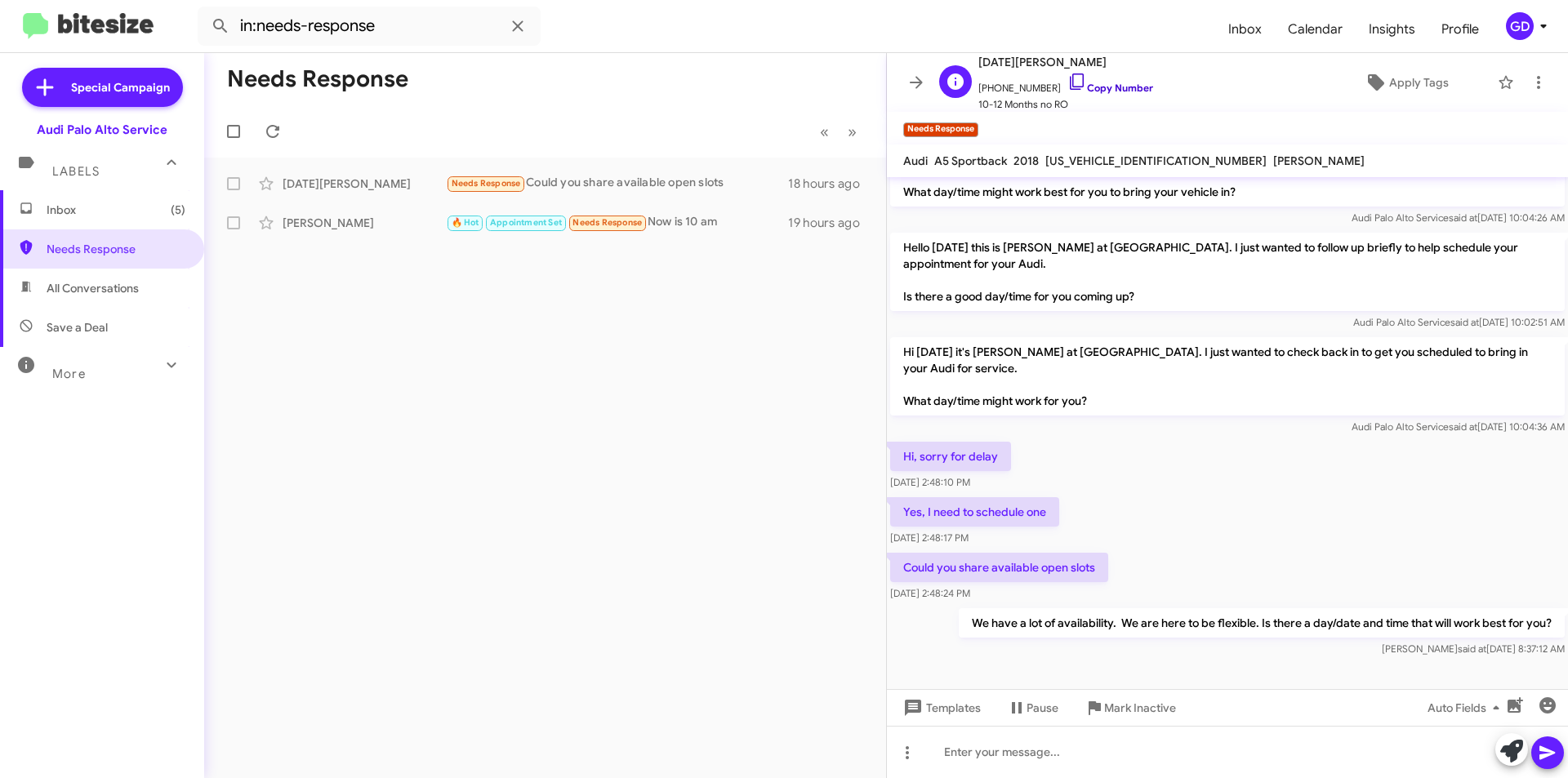
click at [1090, 82] on link "Copy Number" at bounding box center [1110, 87] width 86 height 13
click at [90, 198] on span "Inbox (5)" at bounding box center [102, 209] width 204 height 40
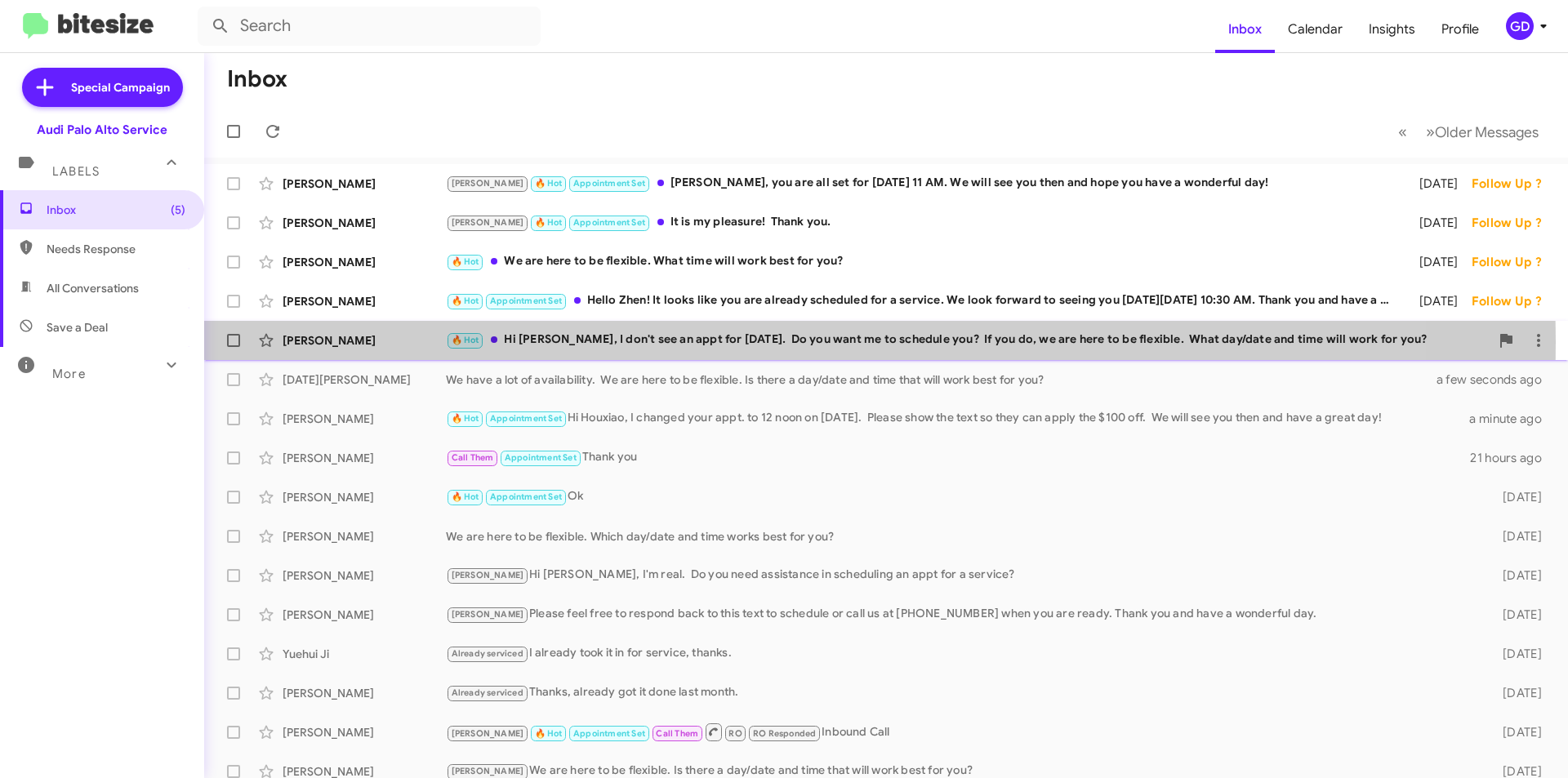
click at [557, 342] on div "🔥 Hot Hi Olga, I don't see an appt for today. Do you want me to schedule you? I…" at bounding box center [967, 340] width 1044 height 19
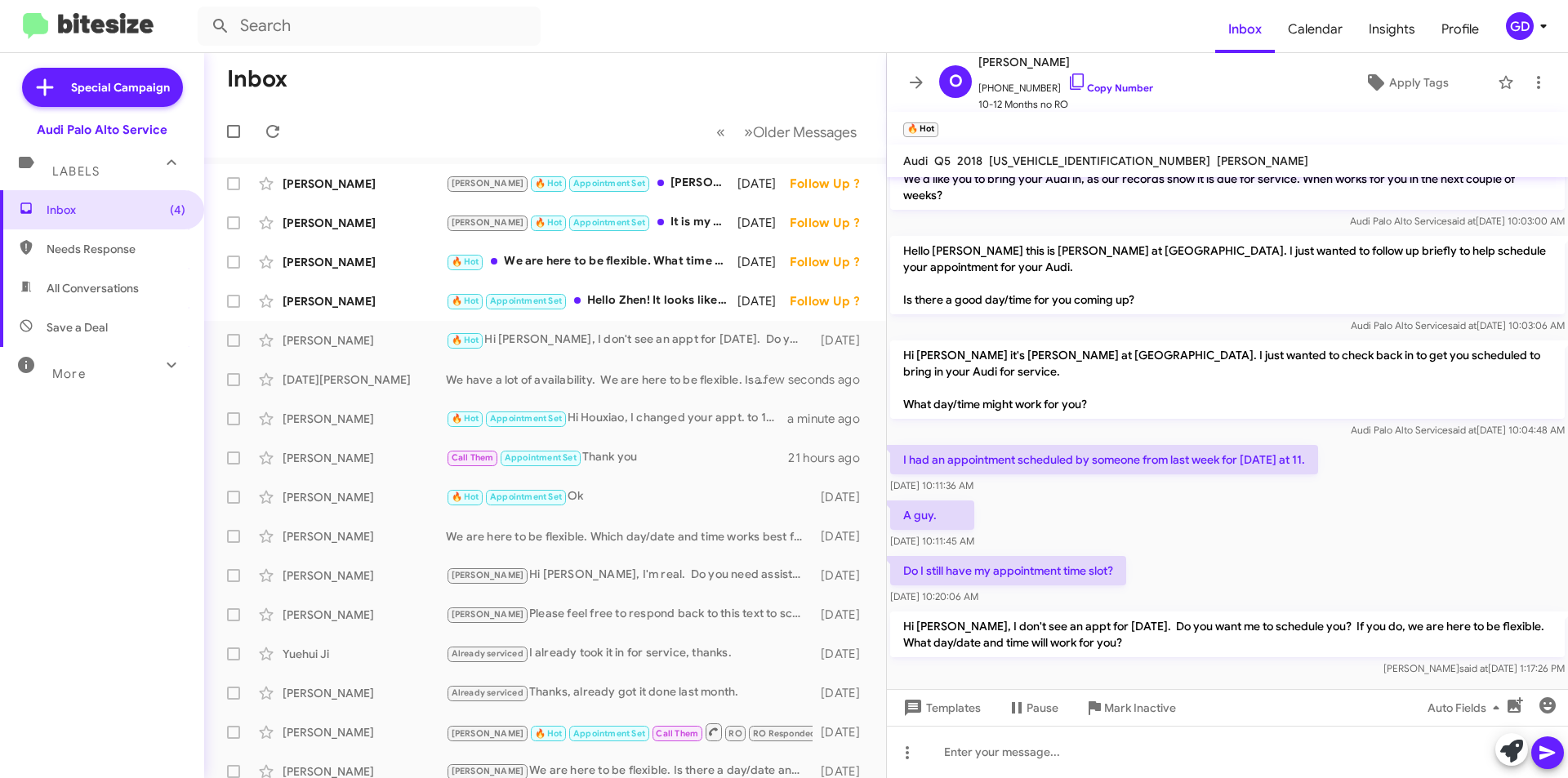
scroll to position [220, 0]
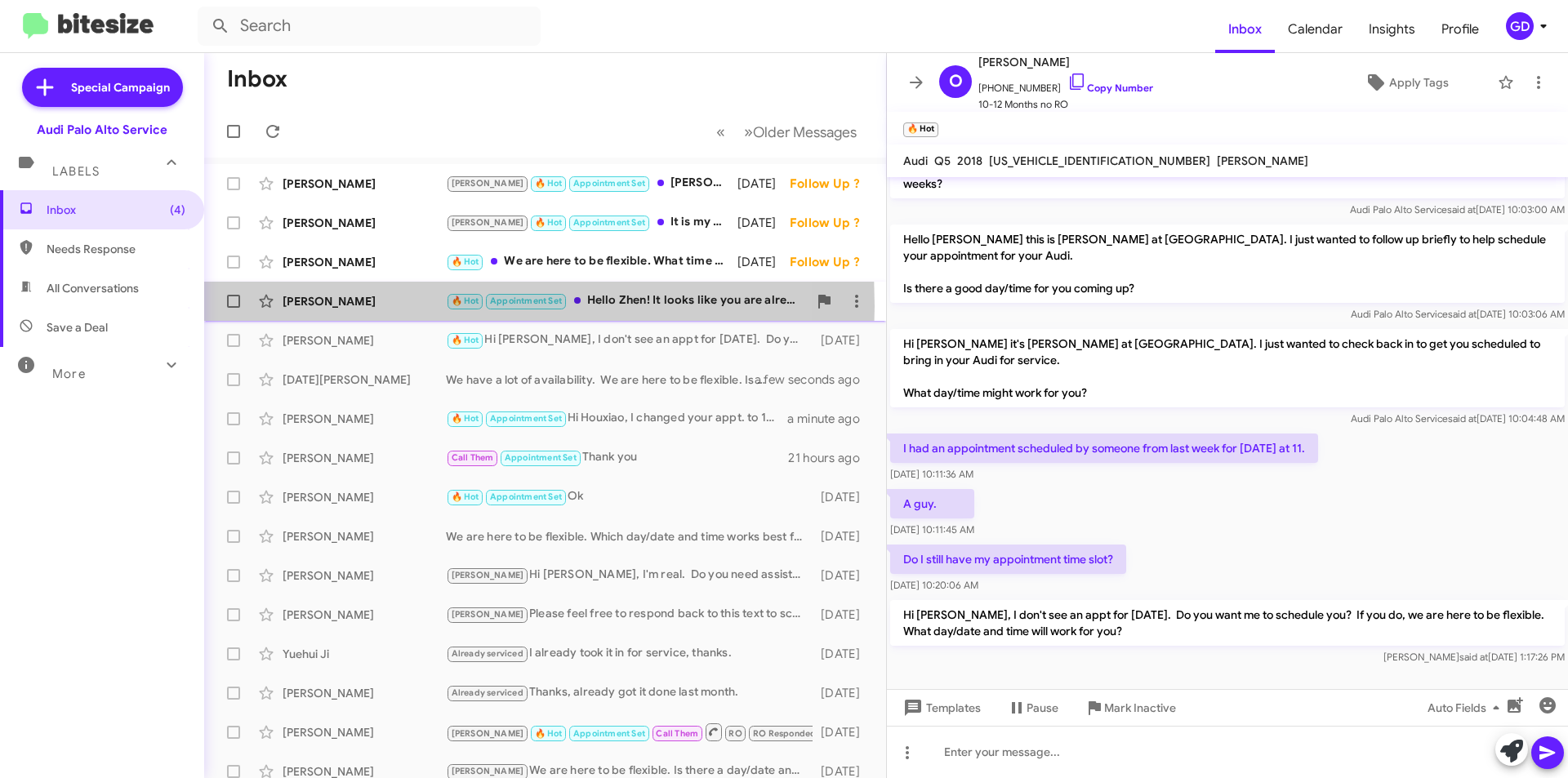
click at [324, 306] on div "Zhen Liao" at bounding box center [364, 301] width 163 height 16
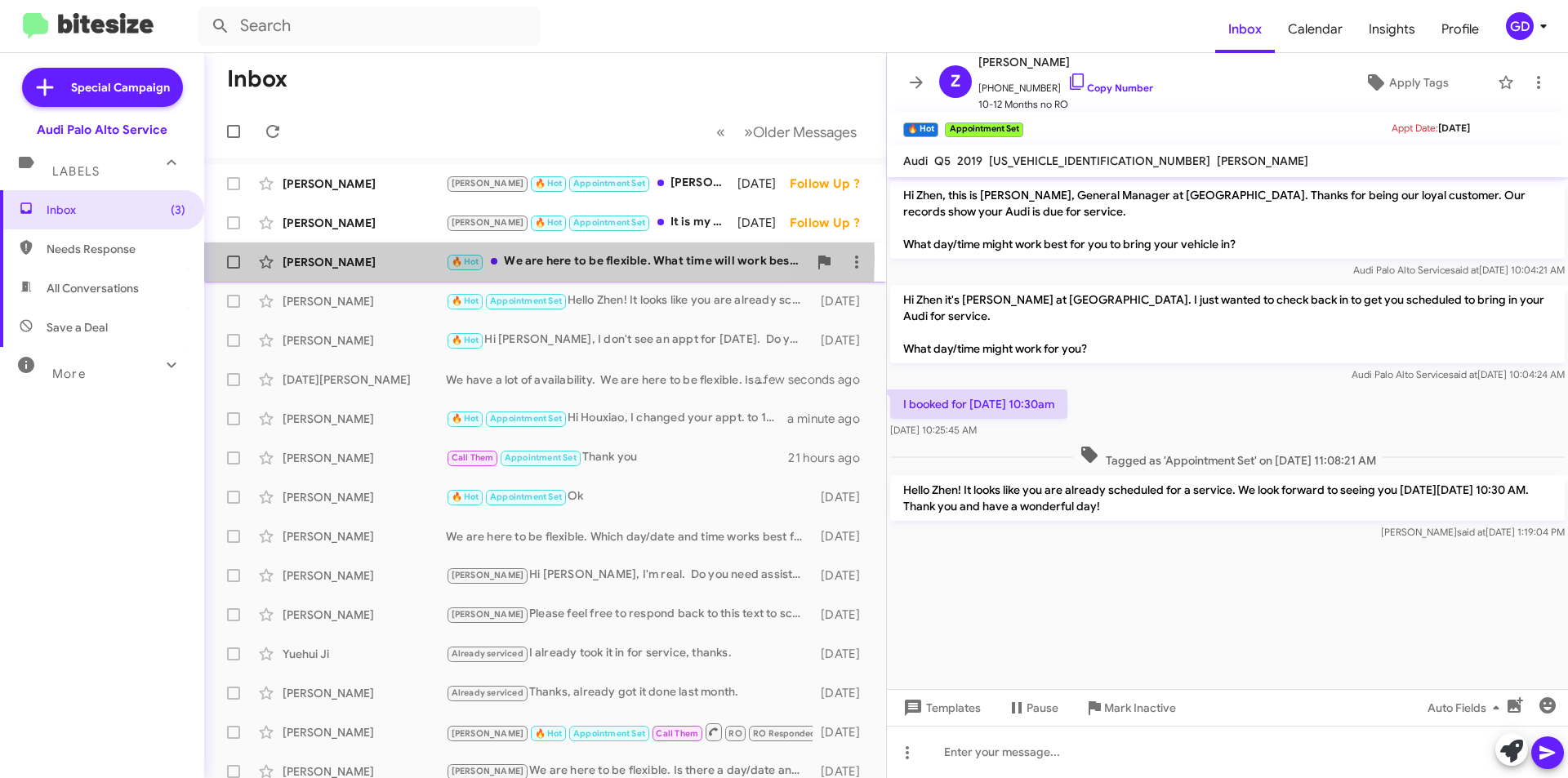
click at [312, 256] on div "Manisha Gupta" at bounding box center [364, 262] width 163 height 16
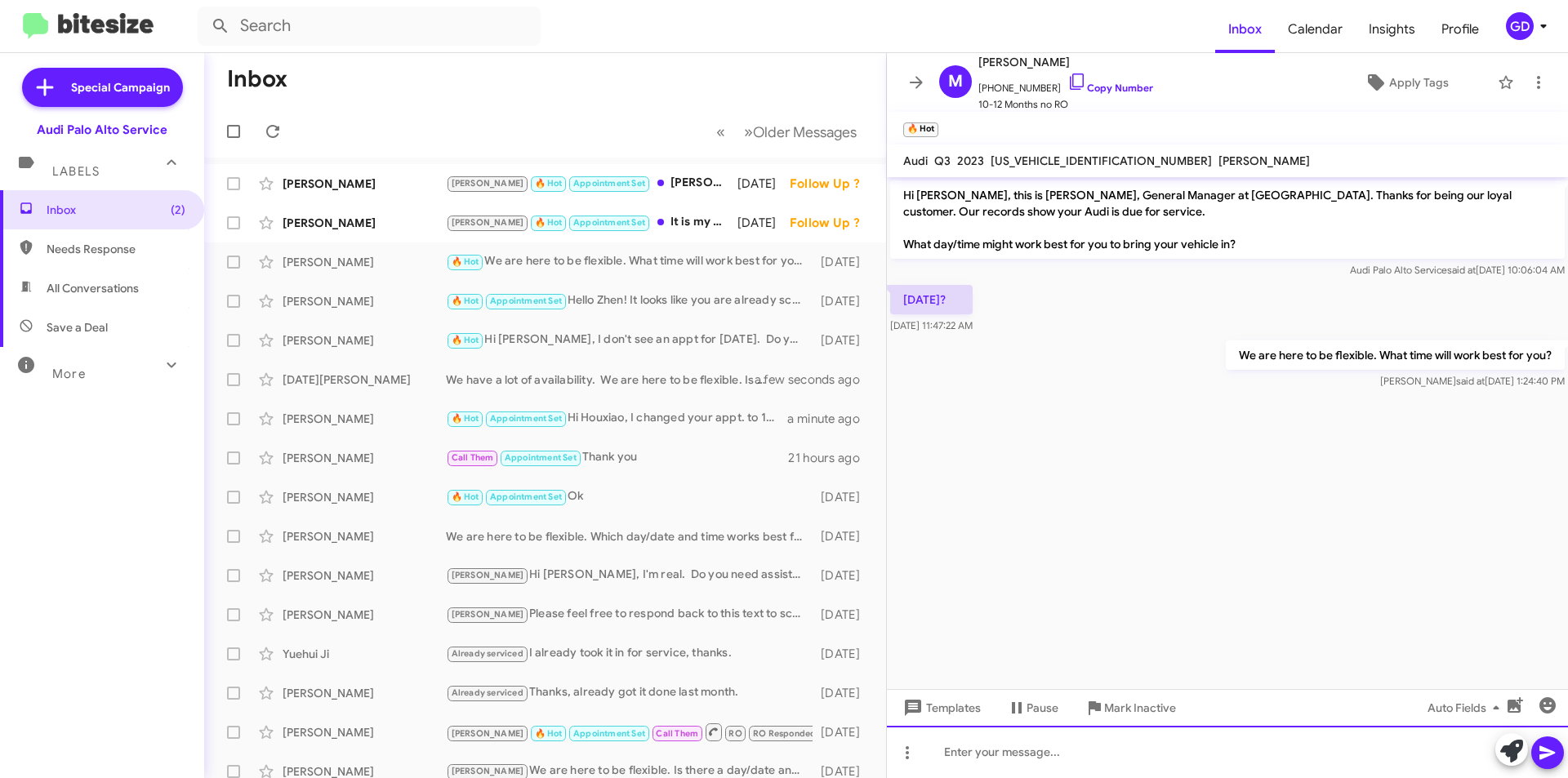
click at [956, 758] on div at bounding box center [1227, 752] width 681 height 52
click at [1547, 753] on icon at bounding box center [1547, 752] width 19 height 19
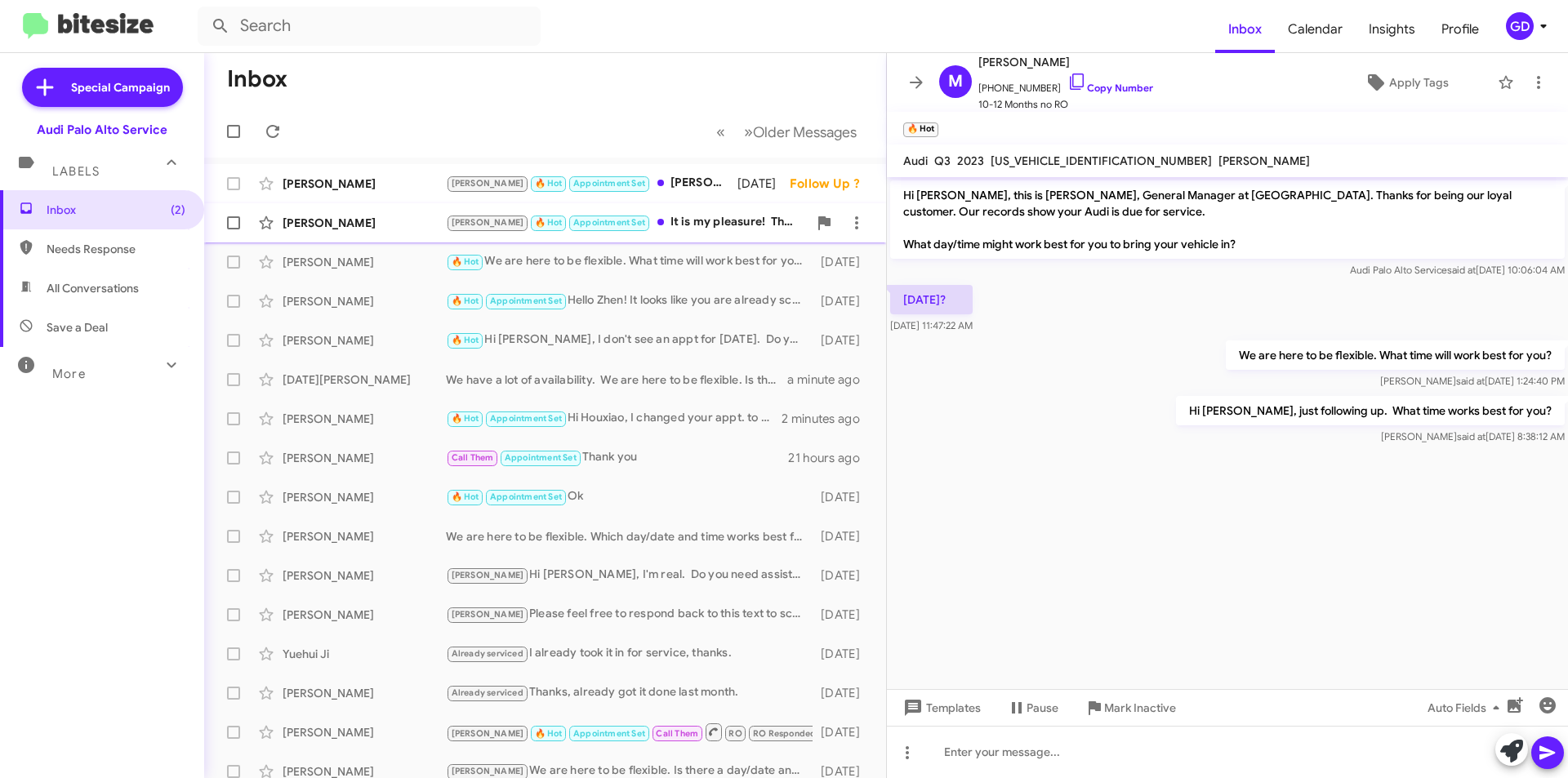
click at [301, 228] on div "Karthikeyan Kannappan" at bounding box center [364, 222] width 163 height 16
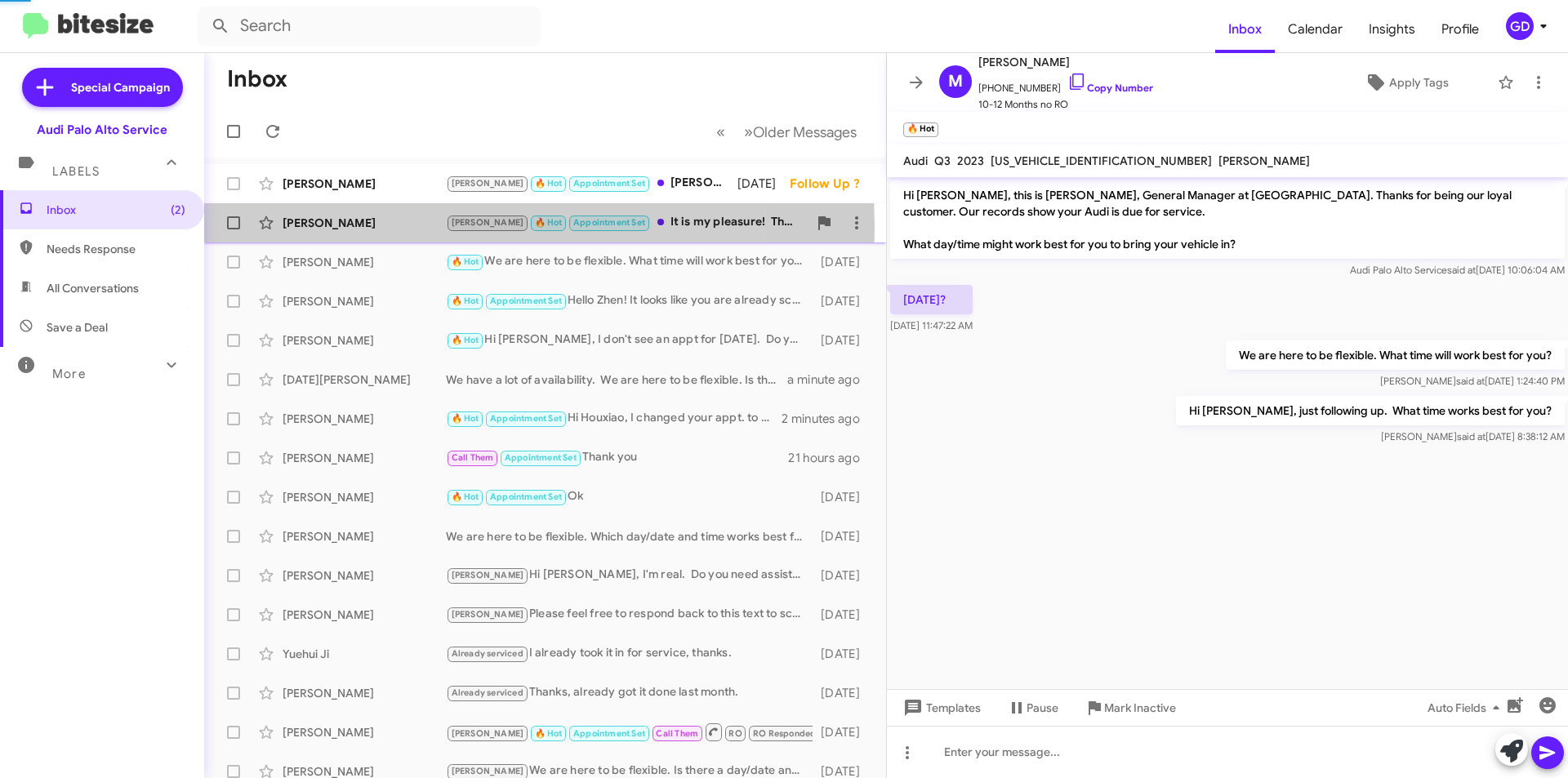
scroll to position [674, 0]
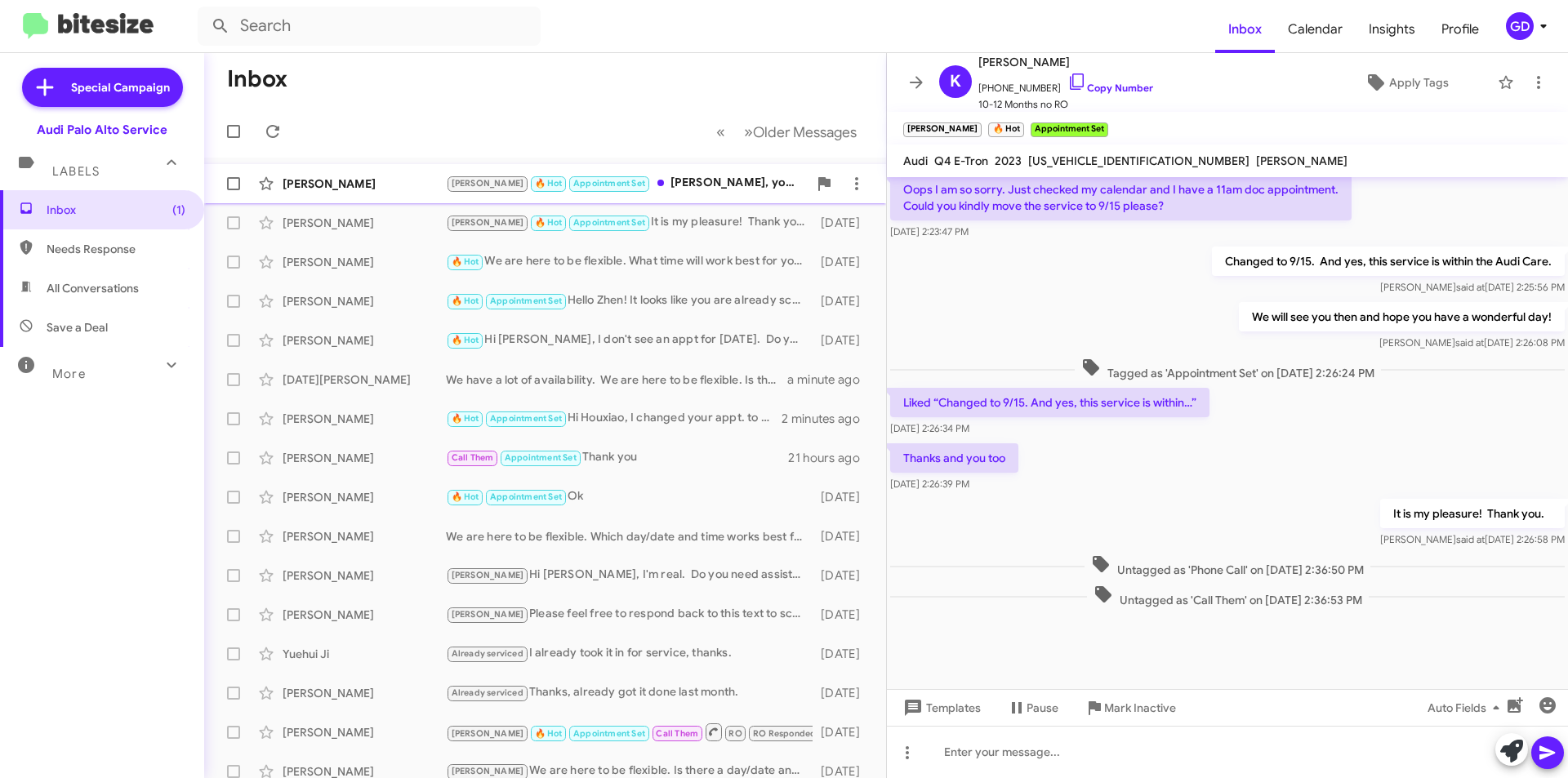
click at [310, 182] on div "Janis Mattox" at bounding box center [364, 183] width 163 height 16
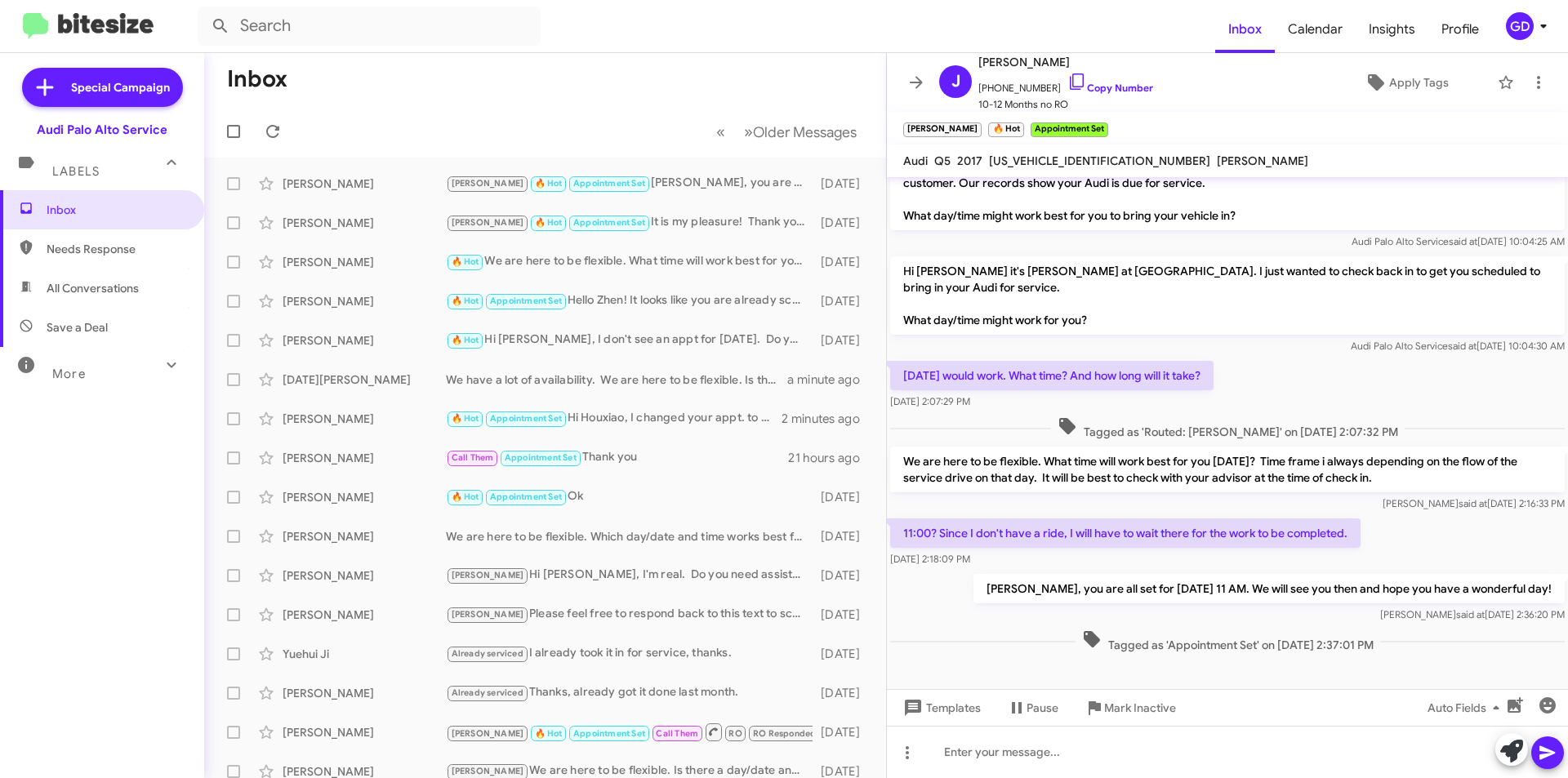
click at [82, 290] on span "All Conversations" at bounding box center [93, 288] width 93 height 16
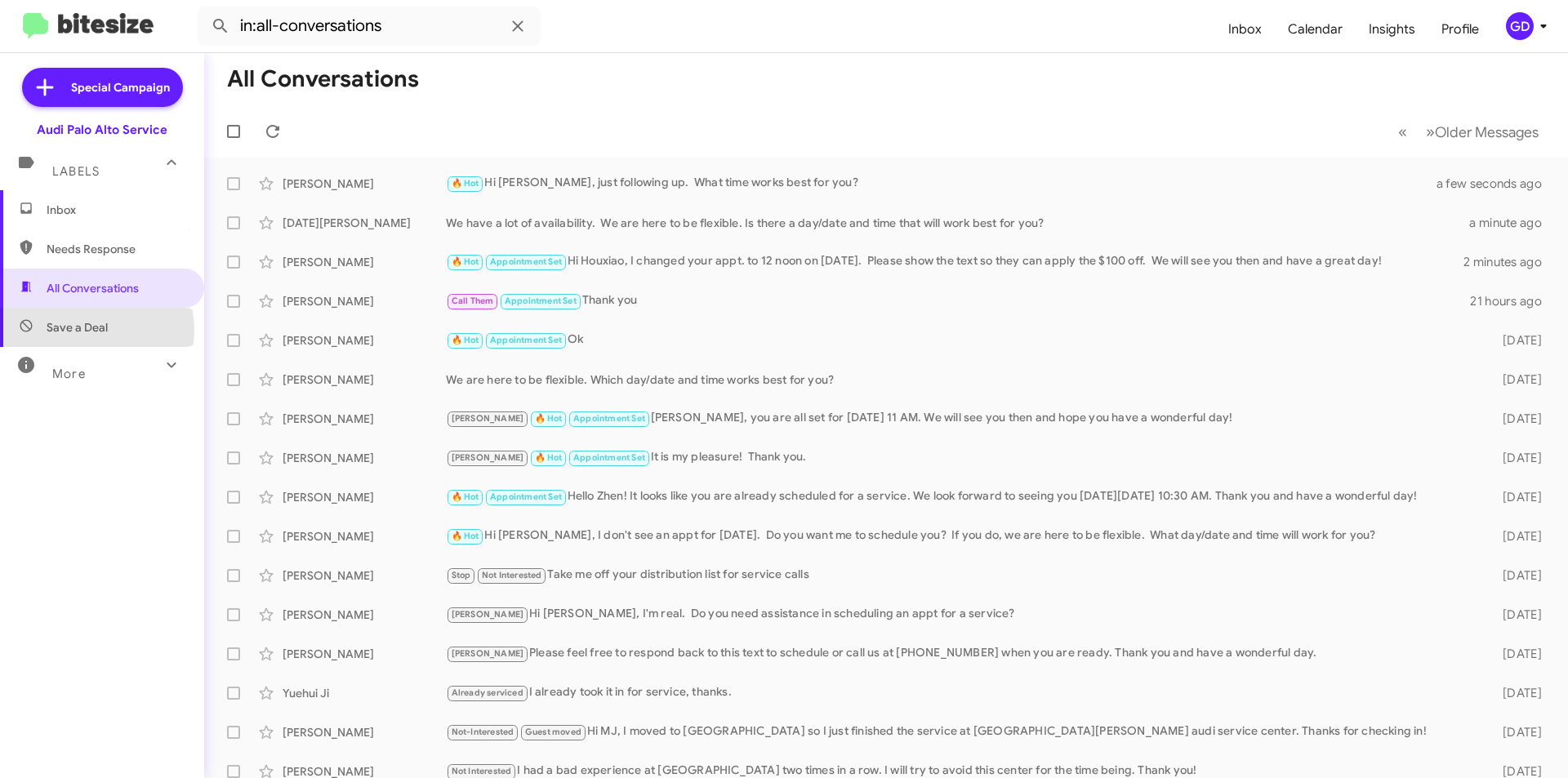
click at [89, 330] on span "Save a Deal" at bounding box center [77, 327] width 61 height 16
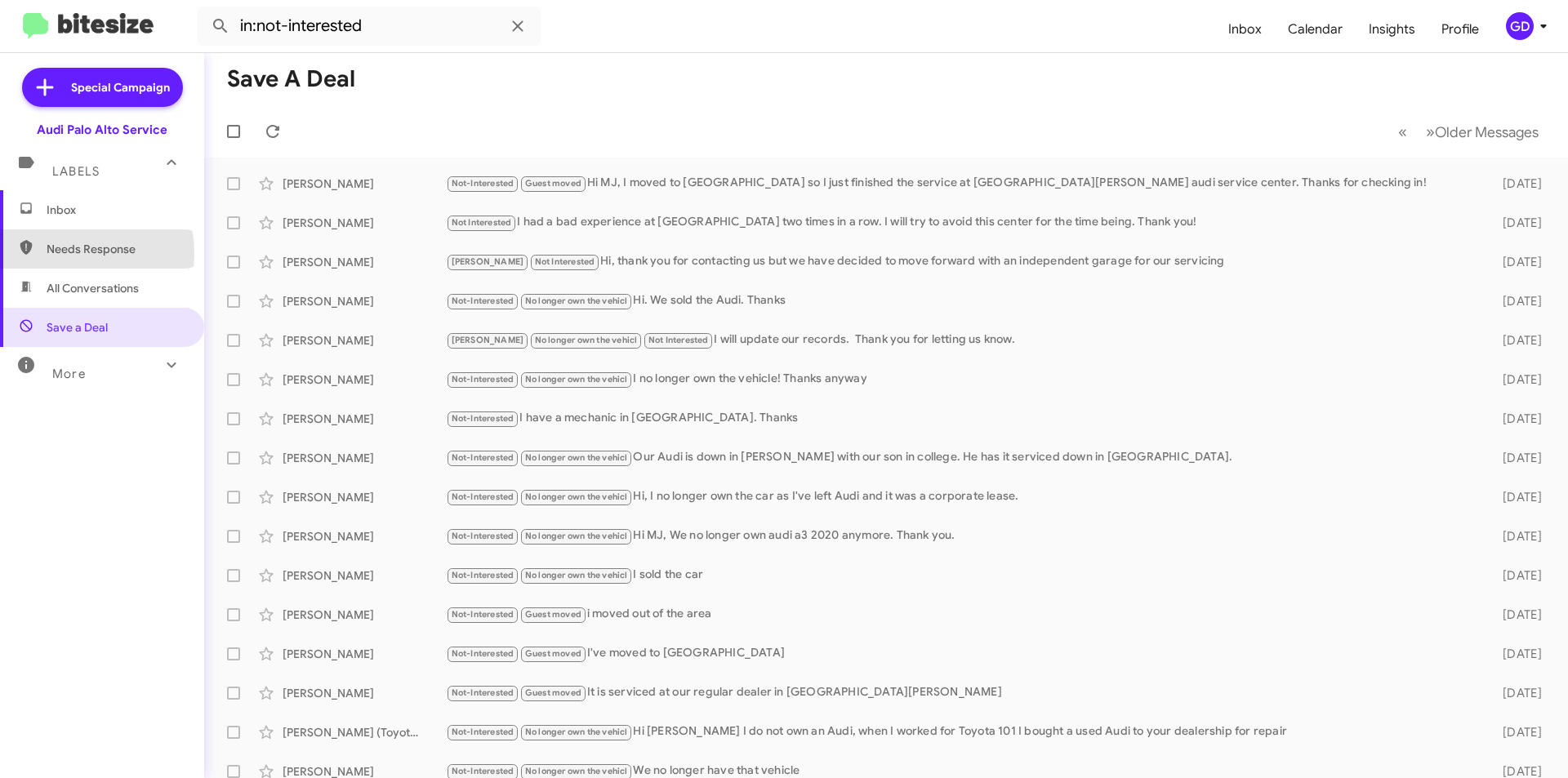
click at [72, 253] on span "Needs Response" at bounding box center [115, 248] width 139 height 16
type input "in:needs-response"
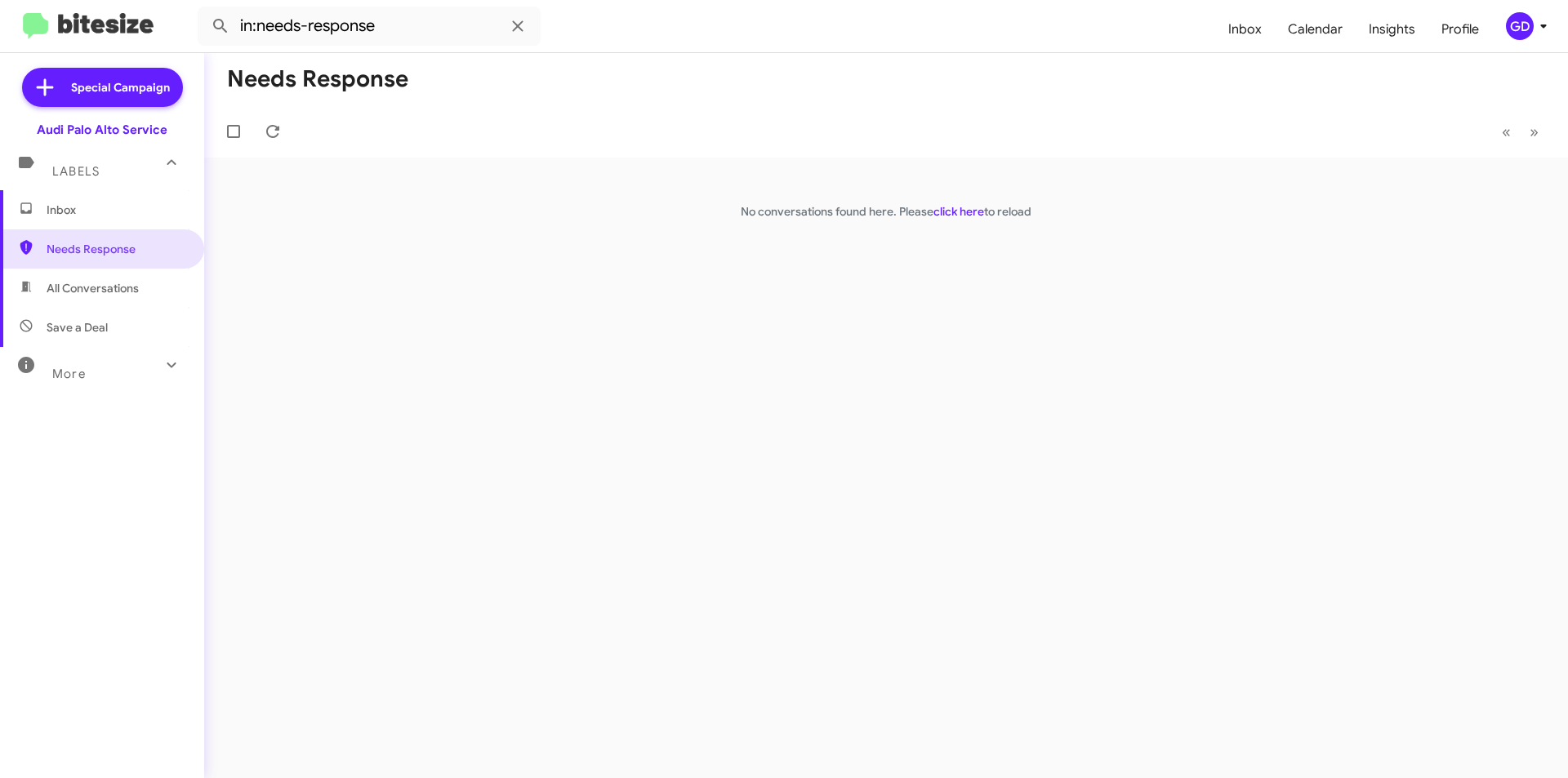
click at [94, 210] on span "Inbox" at bounding box center [115, 209] width 139 height 16
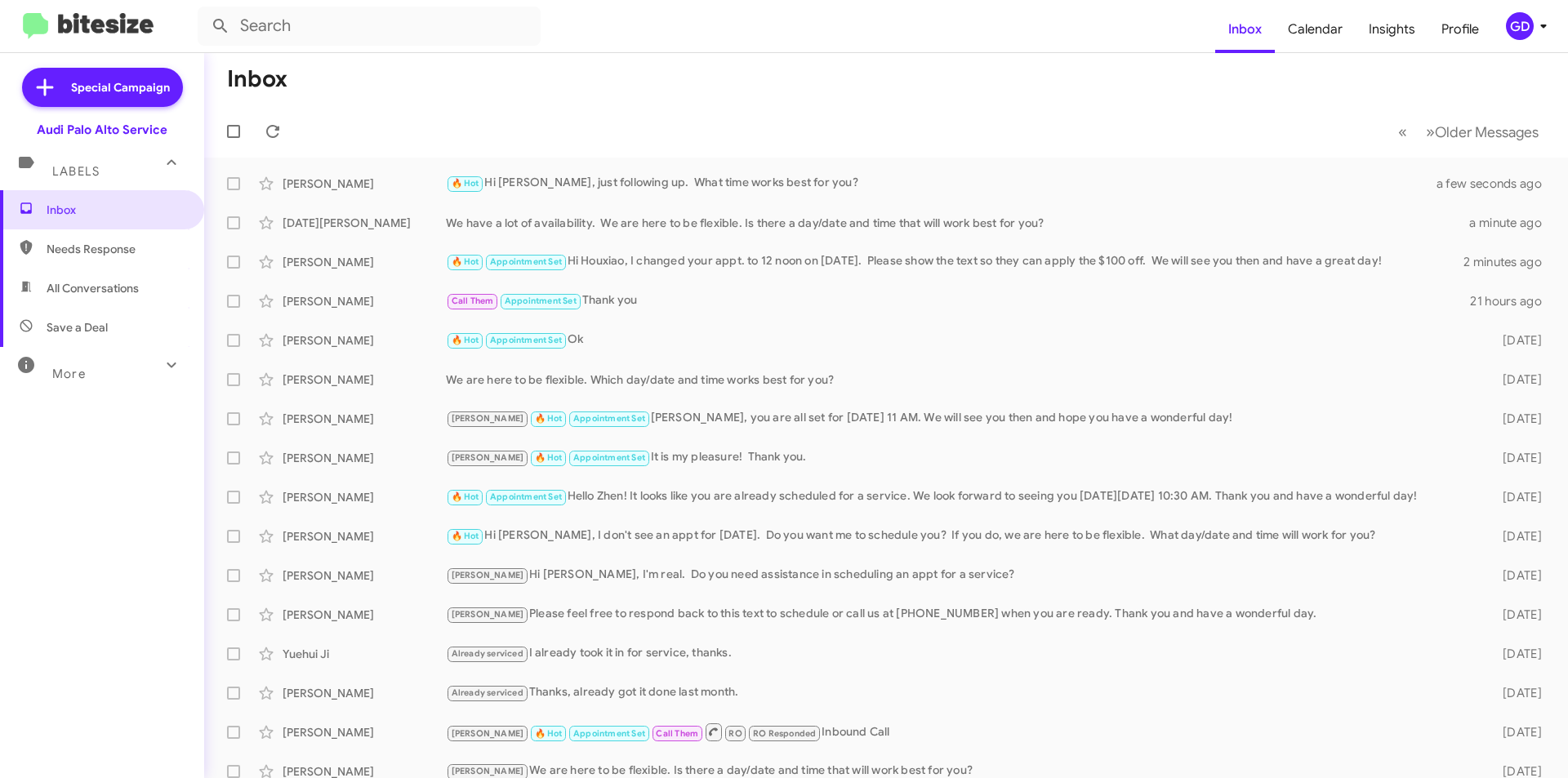
click at [90, 248] on span "Needs Response" at bounding box center [115, 248] width 139 height 16
type input "in:needs-response"
